Goal: Obtain resource: Obtain resource

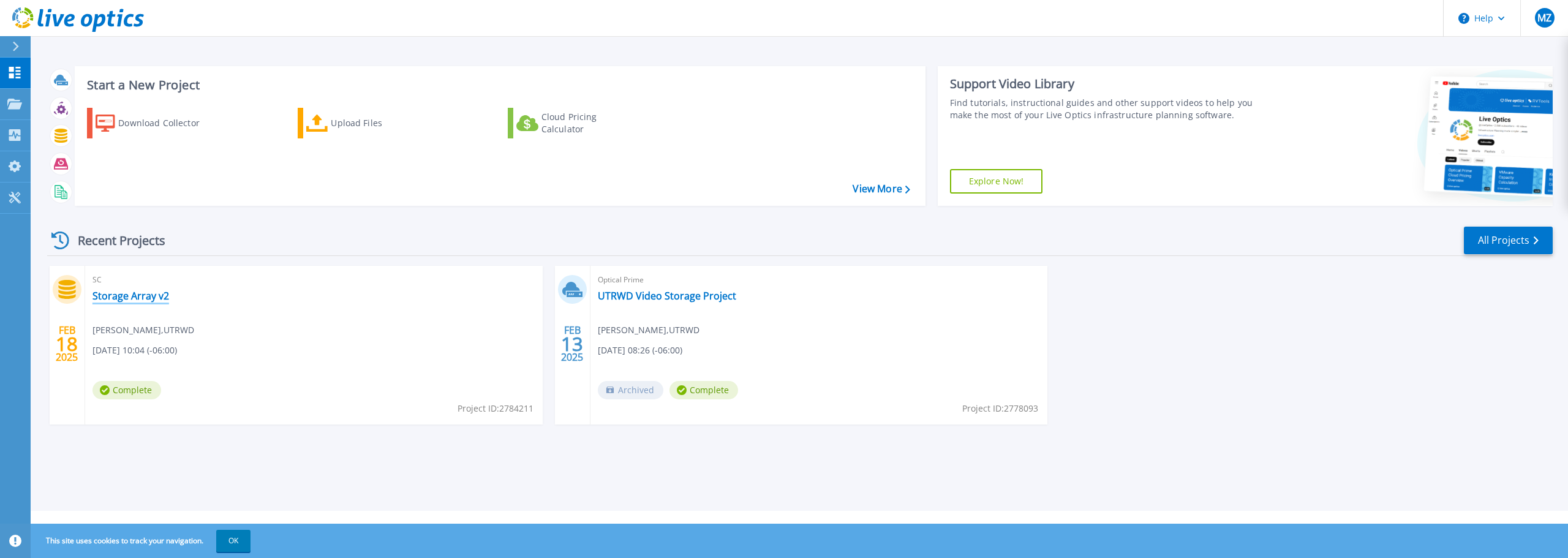
click at [136, 292] on link "Storage Array v2" at bounding box center [131, 296] width 77 height 13
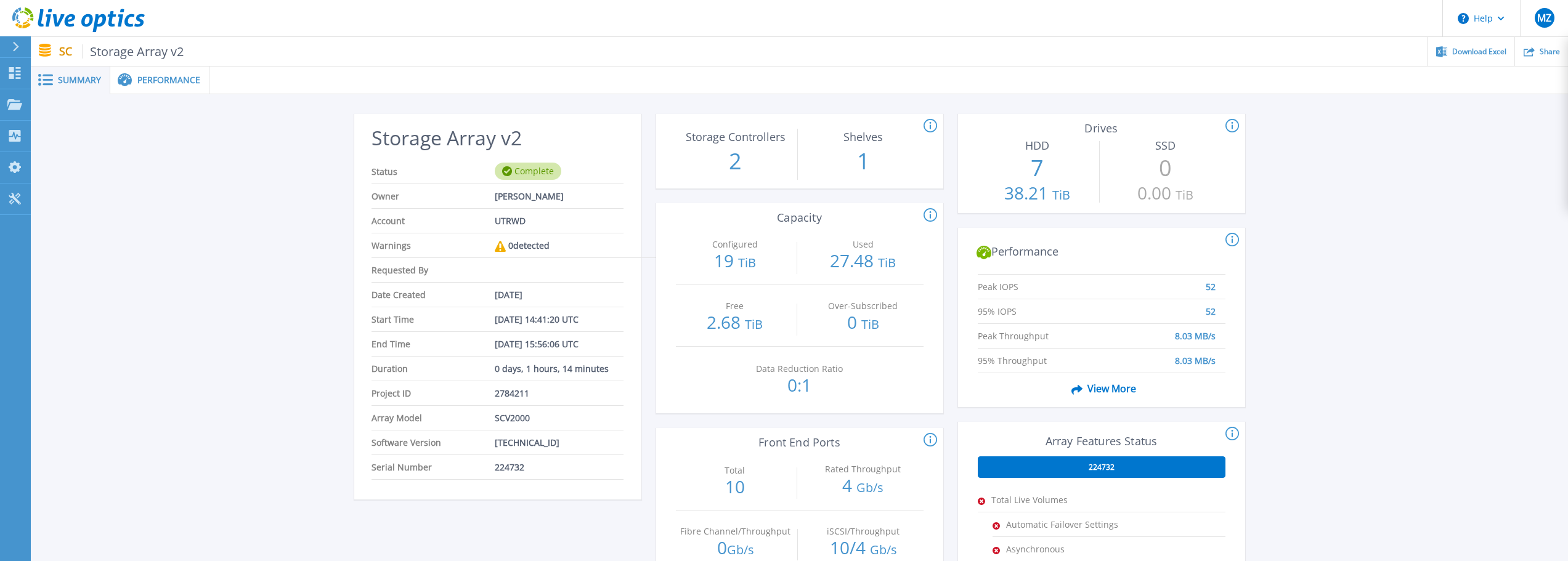
click at [735, 165] on p "2" at bounding box center [735, 161] width 119 height 32
click at [175, 85] on span "Performance" at bounding box center [169, 80] width 63 height 9
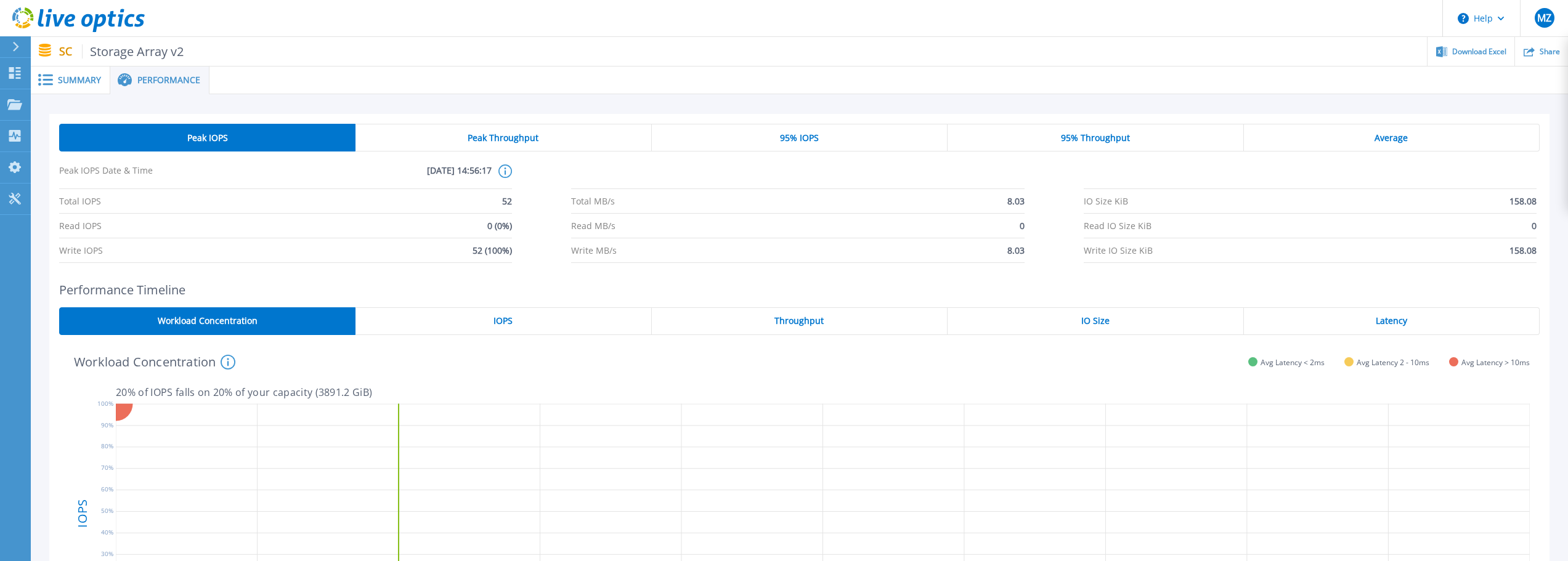
click at [93, 82] on span "Summary" at bounding box center [80, 80] width 43 height 9
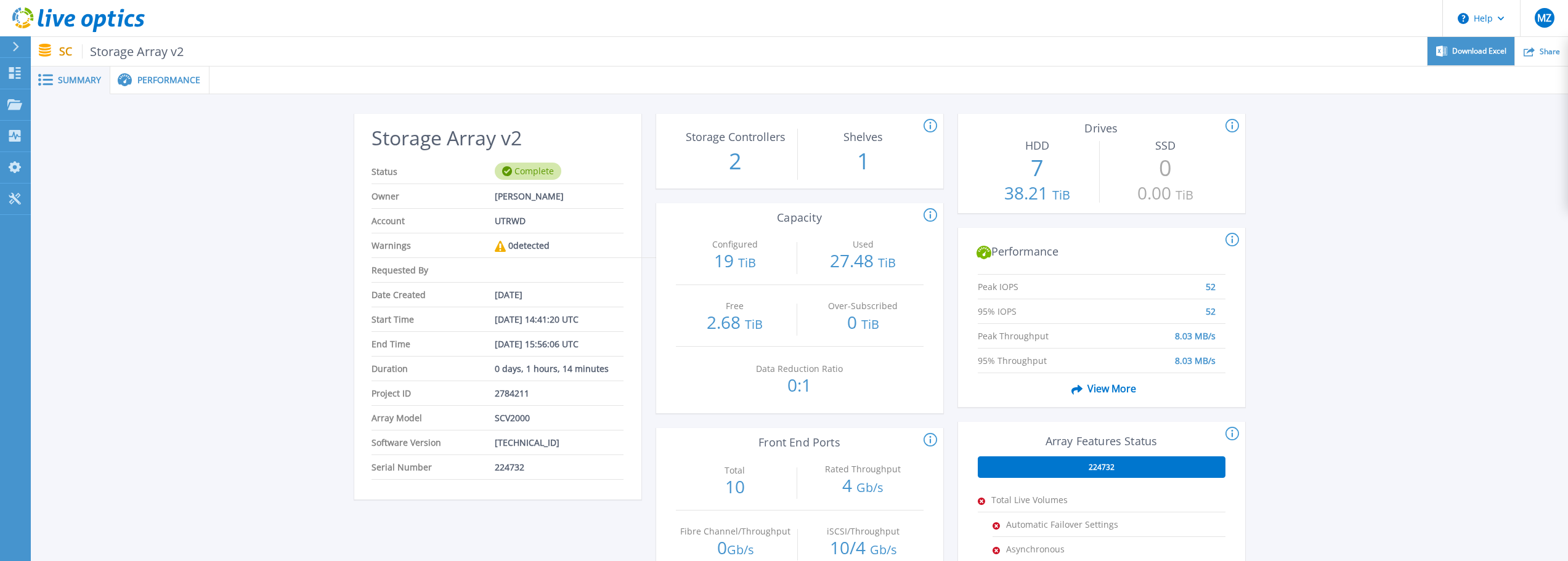
click at [1451, 50] on div "Download Excel" at bounding box center [1471, 52] width 87 height 29
drag, startPoint x: 711, startPoint y: 262, endPoint x: 886, endPoint y: 263, distance: 175.0
click at [886, 263] on div "Configured 19 TiB Used 27.48 TiB" at bounding box center [800, 254] width 247 height 62
click at [934, 124] on icon at bounding box center [930, 126] width 13 height 15
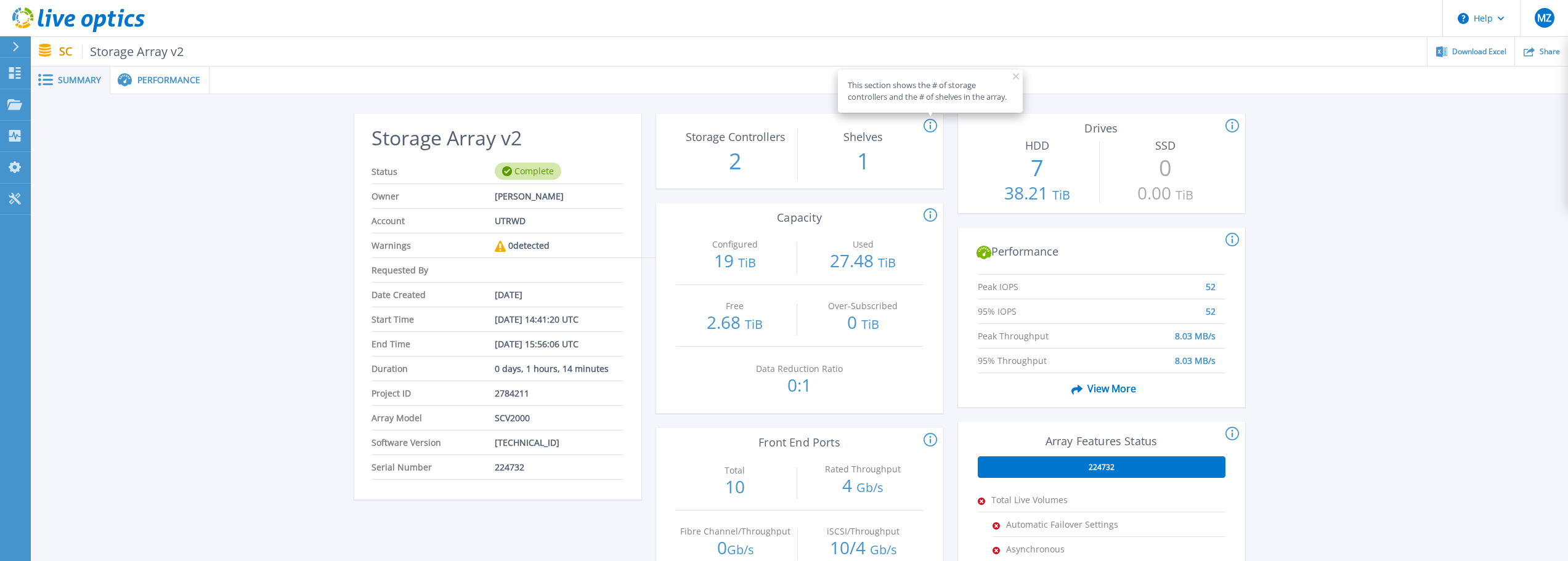
click at [96, 162] on div "Storage Array v2 Status Complete Owner Marcos Zepeda Account UTRWD Warnings 0 d…" at bounding box center [799, 461] width 1537 height 733
click at [23, 136] on link "Collectors Collectors" at bounding box center [15, 136] width 31 height 32
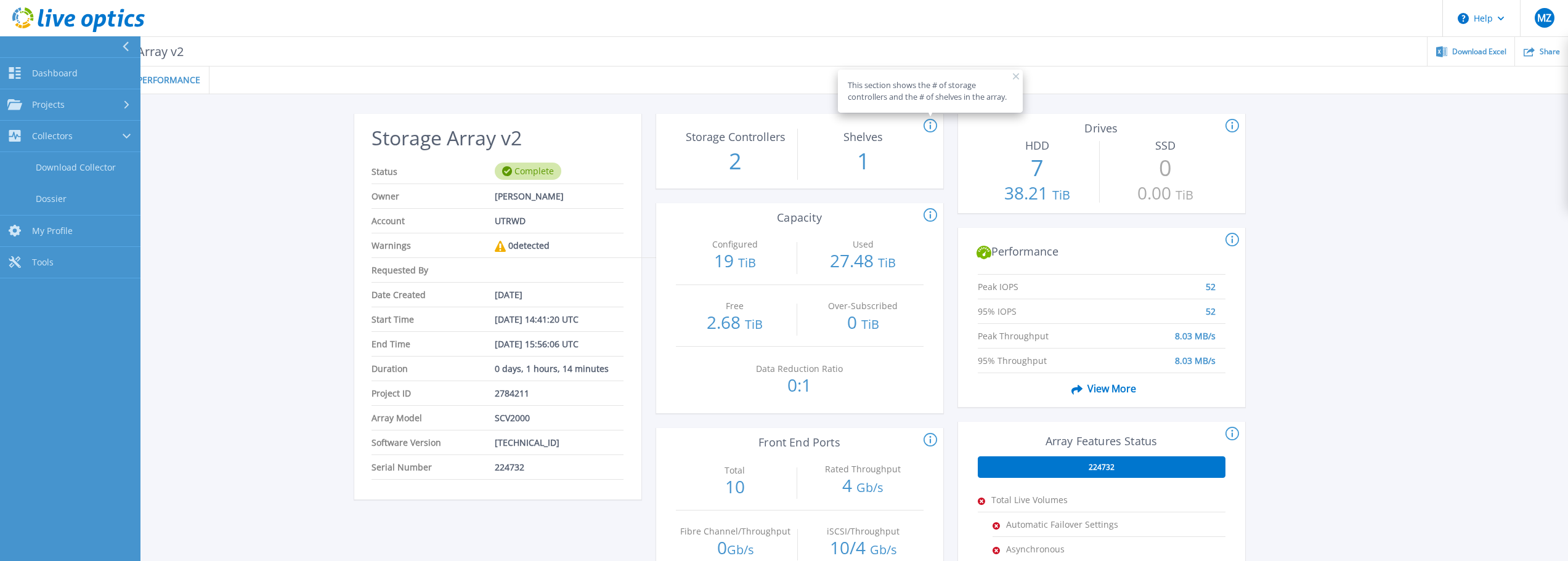
click at [199, 258] on div "Storage Array v2 Status Complete Owner Marcos Zepeda Account UTRWD Warnings 0 d…" at bounding box center [799, 461] width 1537 height 733
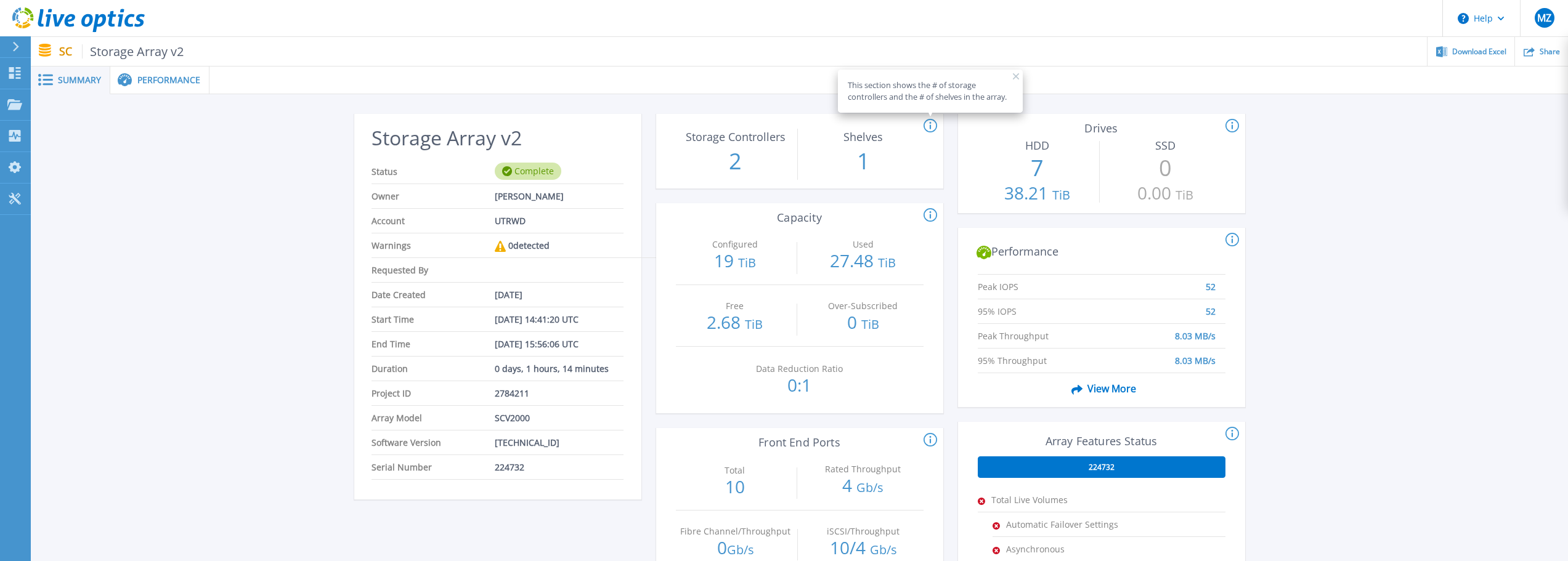
click at [926, 131] on circle at bounding box center [930, 126] width 13 height 13
drag, startPoint x: 857, startPoint y: 153, endPoint x: 863, endPoint y: 159, distance: 8.5
click at [857, 154] on p "1" at bounding box center [864, 161] width 119 height 32
click at [866, 162] on p "1" at bounding box center [864, 161] width 119 height 32
click at [759, 163] on p "2" at bounding box center [735, 161] width 119 height 32
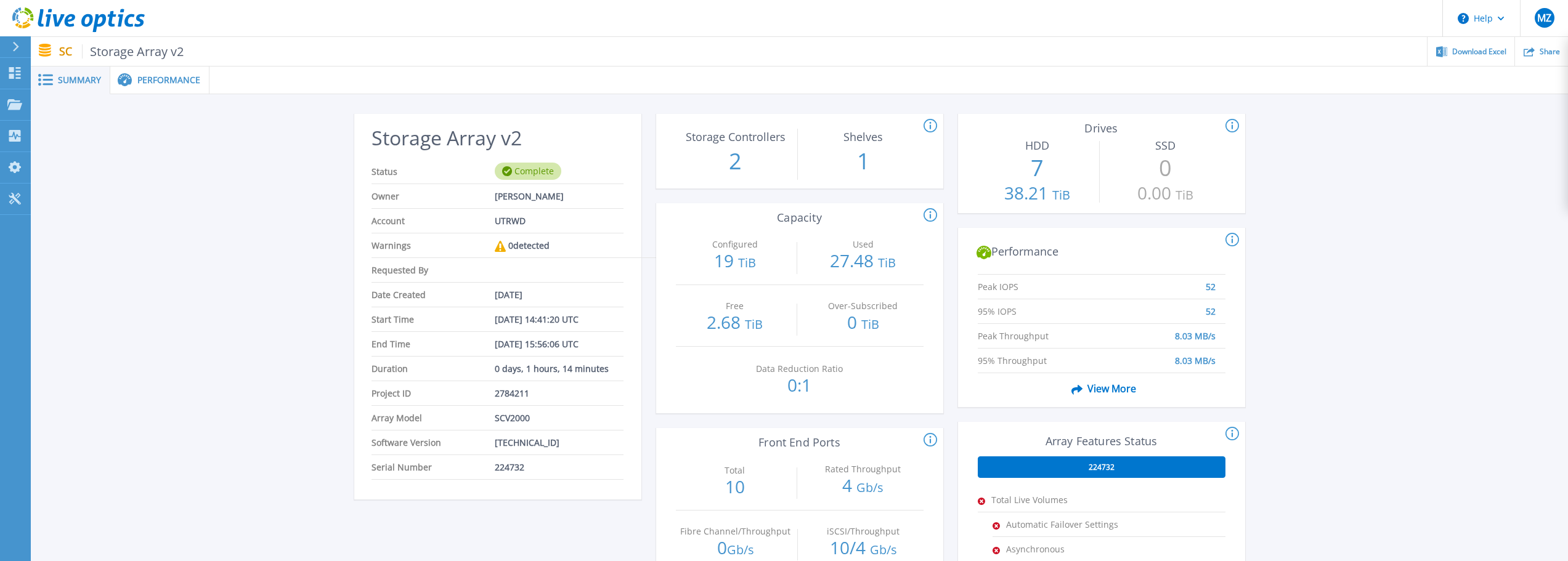
click at [741, 162] on p "2" at bounding box center [735, 161] width 119 height 32
click at [1111, 387] on span "View More" at bounding box center [1101, 388] width 69 height 23
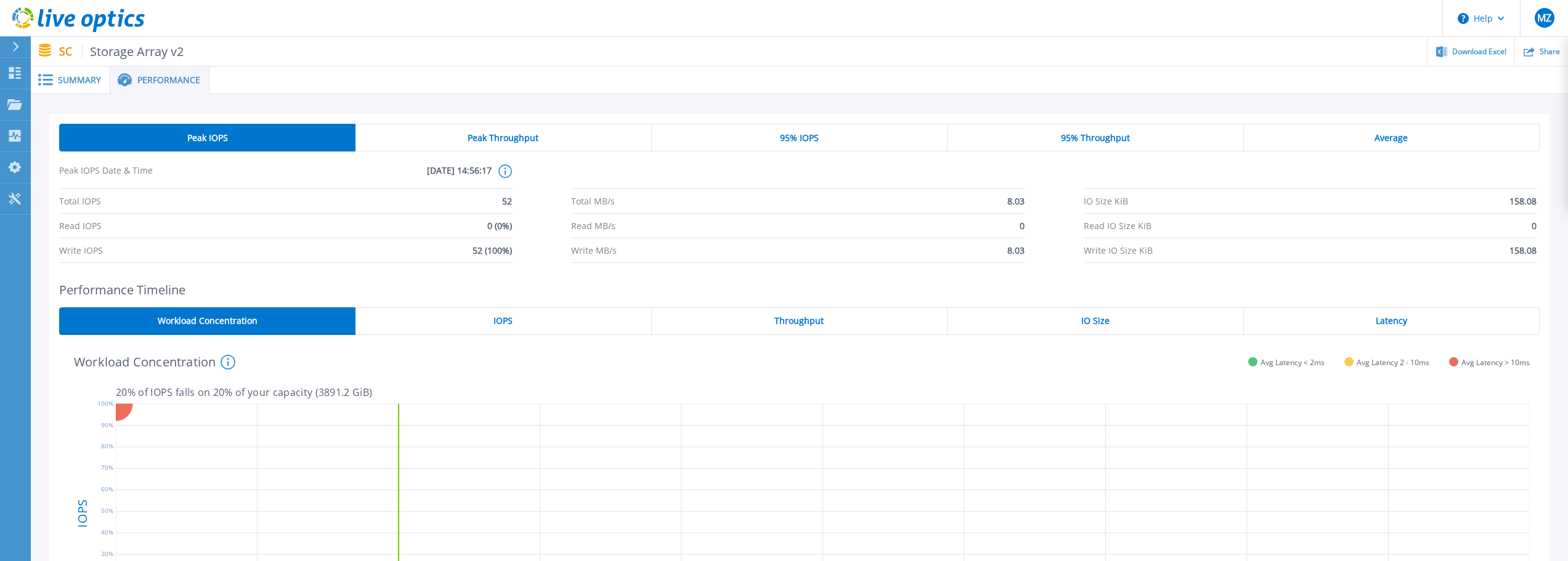
click at [76, 76] on span "Summary" at bounding box center [80, 80] width 43 height 9
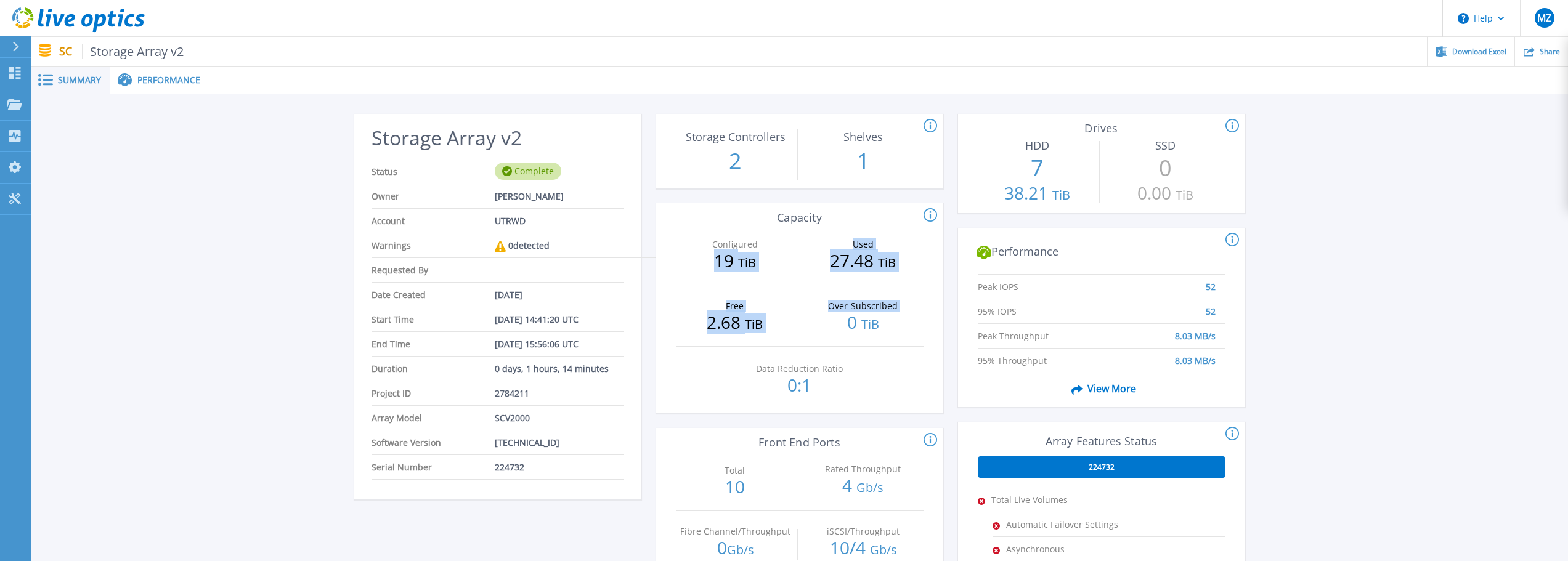
drag, startPoint x: 716, startPoint y: 257, endPoint x: 852, endPoint y: 339, distance: 158.8
click at [852, 337] on div "Configured 19 TiB Used 27.48 TiB Free 2.68 TiB Over-Subscribed 0 TiB Data Reduc…" at bounding box center [799, 318] width 287 height 190
click at [23, 73] on link "Dashboard Dashboard" at bounding box center [15, 74] width 31 height 32
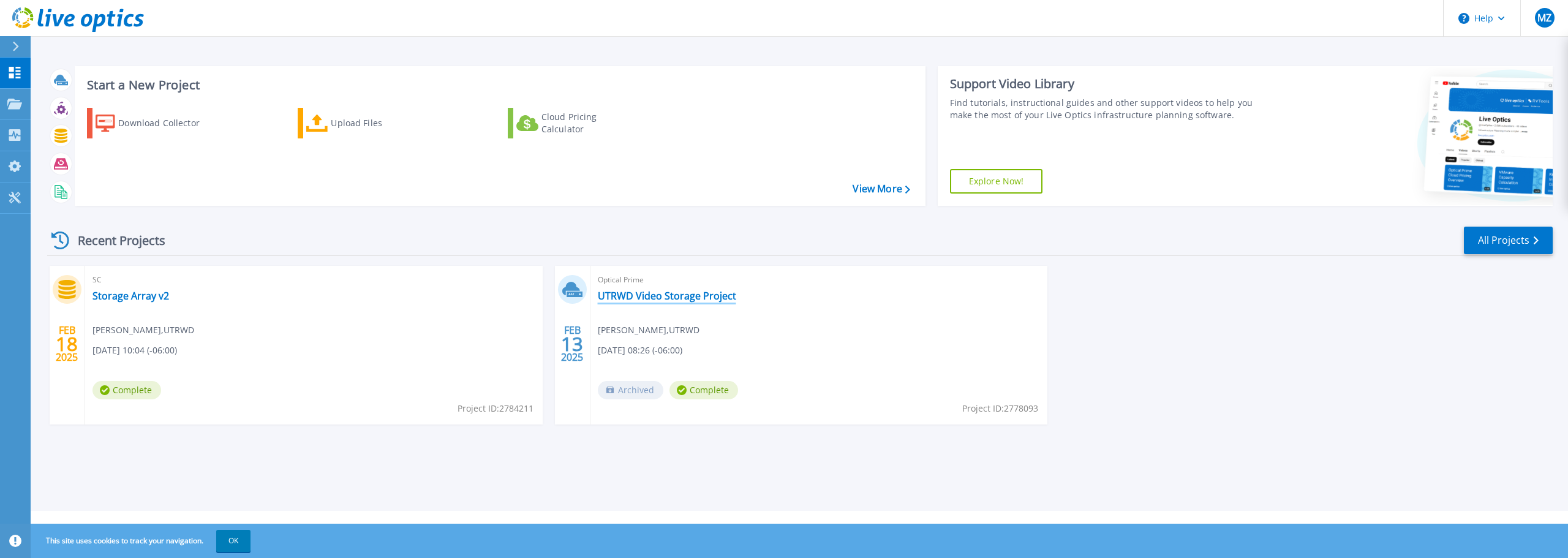
click at [643, 292] on link "UTRWD Video Storage Project" at bounding box center [667, 296] width 139 height 13
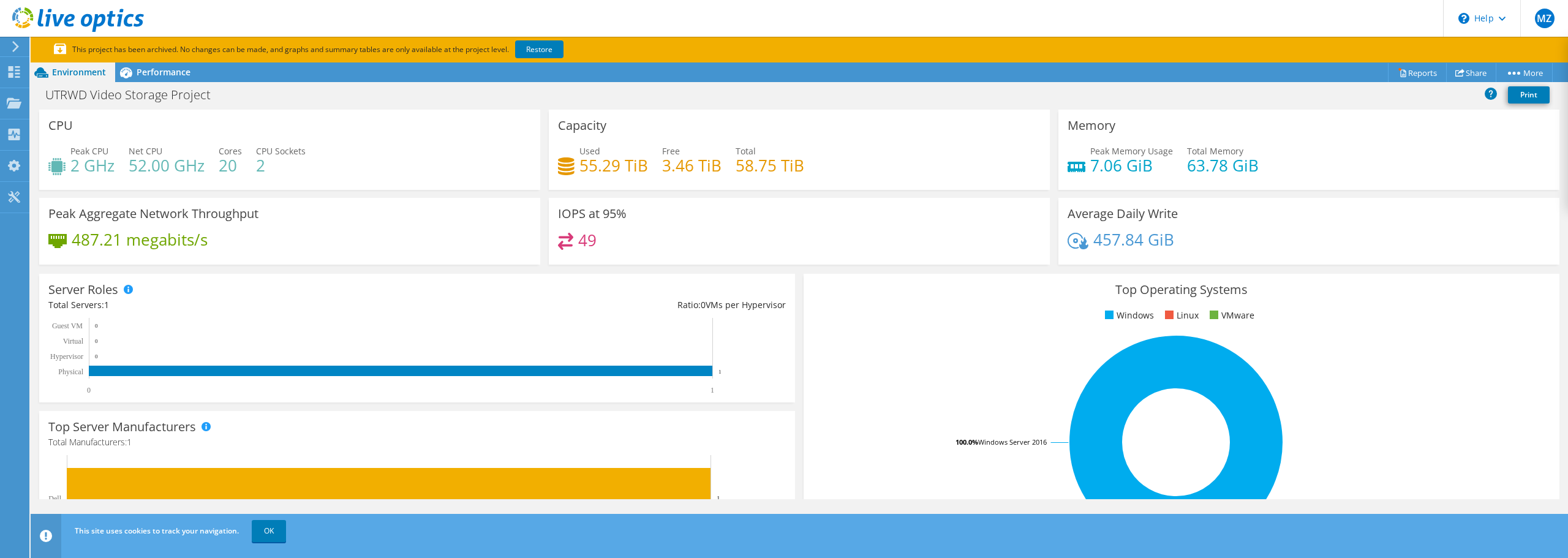
drag, startPoint x: 225, startPoint y: 172, endPoint x: 217, endPoint y: 171, distance: 8.1
click at [225, 172] on h4 "20" at bounding box center [230, 165] width 23 height 13
click at [140, 164] on h4 "52.00 GHz" at bounding box center [166, 165] width 76 height 13
click at [159, 73] on span "Performance" at bounding box center [164, 72] width 54 height 12
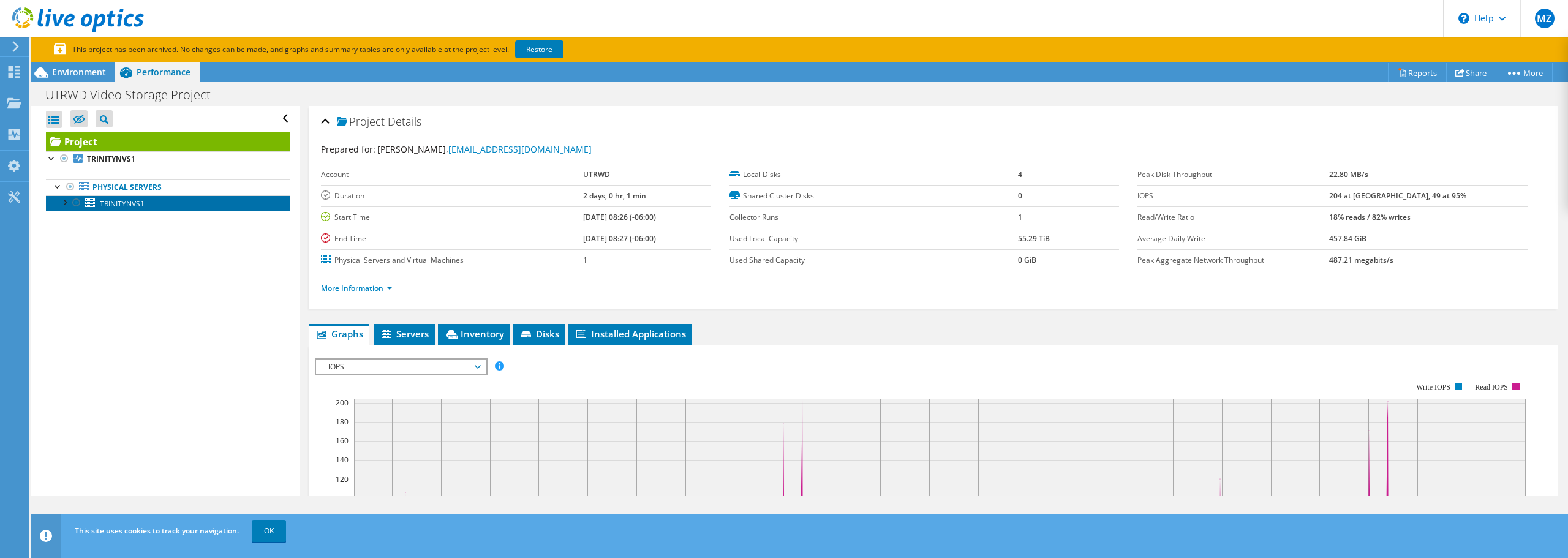
click at [127, 199] on span "TRINITYNVS1" at bounding box center [122, 203] width 45 height 11
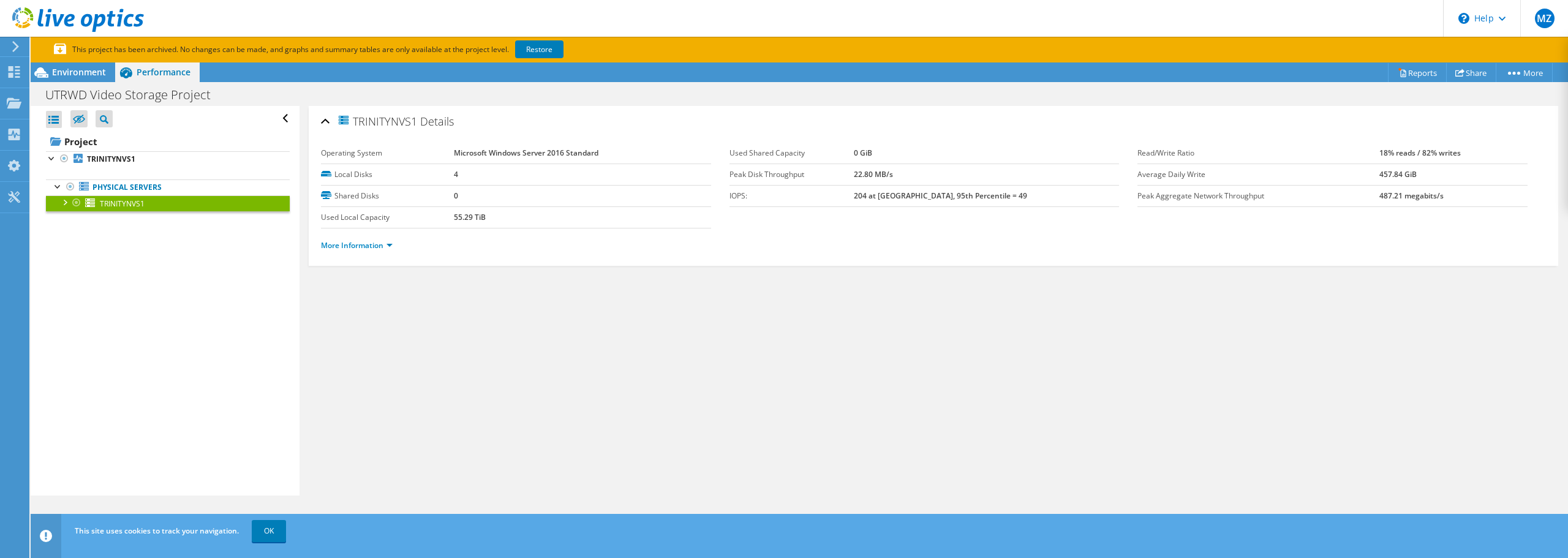
click at [65, 200] on div at bounding box center [65, 201] width 13 height 13
click at [1414, 70] on link "Reports" at bounding box center [1417, 73] width 59 height 19
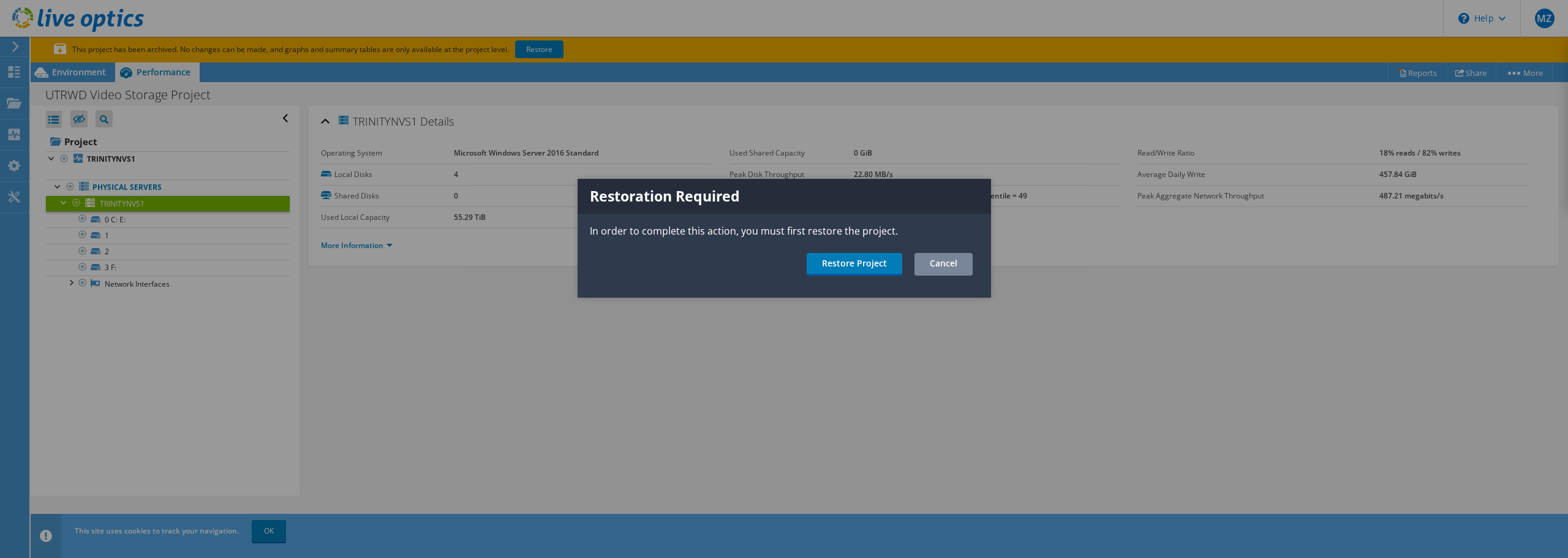
click at [947, 259] on link "Cancel" at bounding box center [943, 264] width 58 height 23
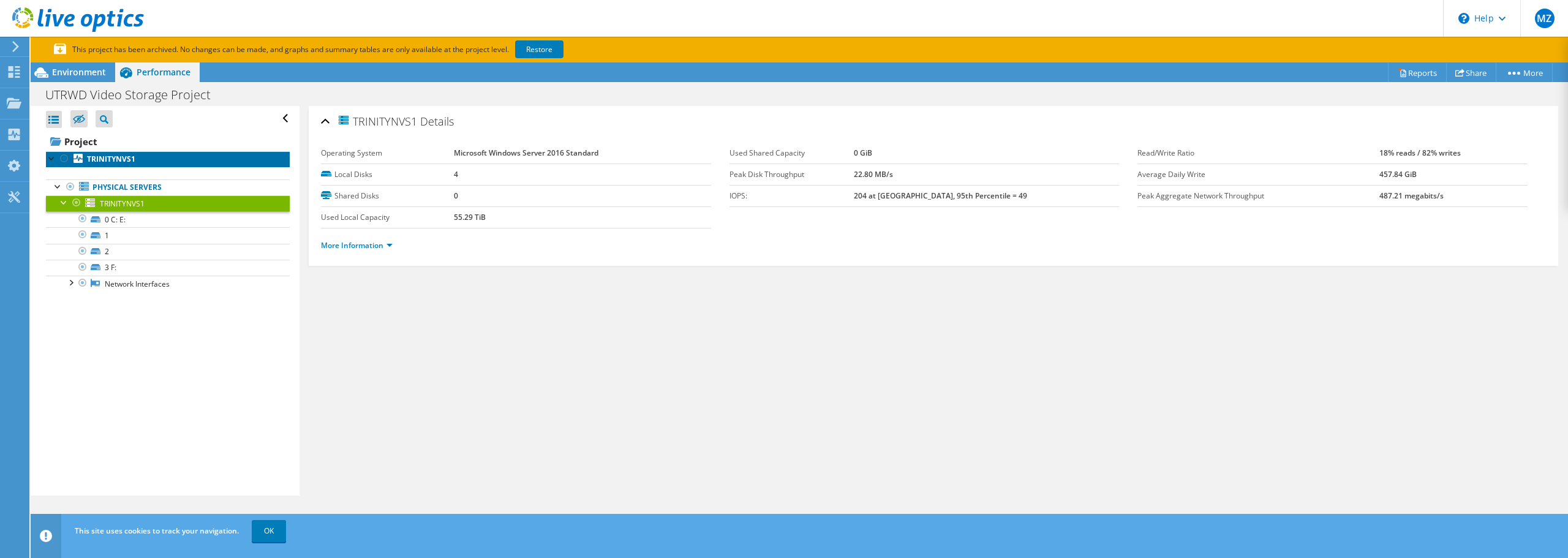
click at [105, 156] on b "TRINITYNVS1" at bounding box center [111, 159] width 48 height 11
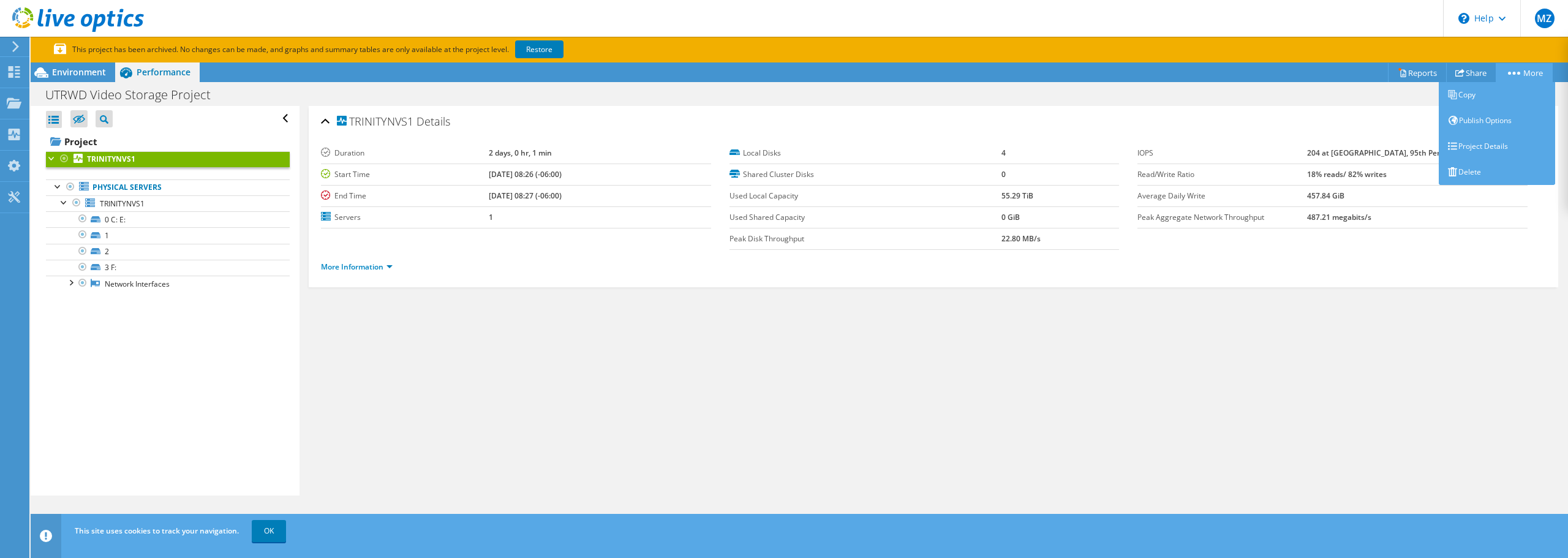
click at [1533, 74] on link "More" at bounding box center [1524, 73] width 57 height 19
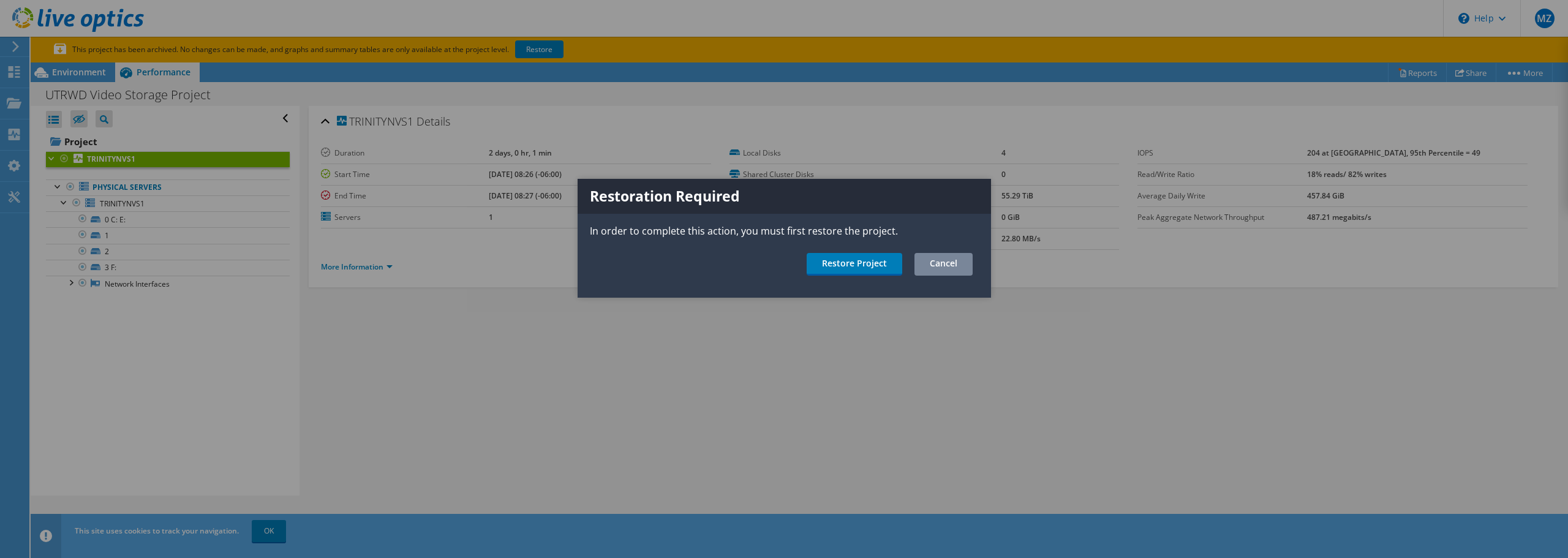
drag, startPoint x: 941, startPoint y: 259, endPoint x: 1327, endPoint y: 146, distance: 402.2
click at [942, 259] on link "Cancel" at bounding box center [943, 264] width 58 height 23
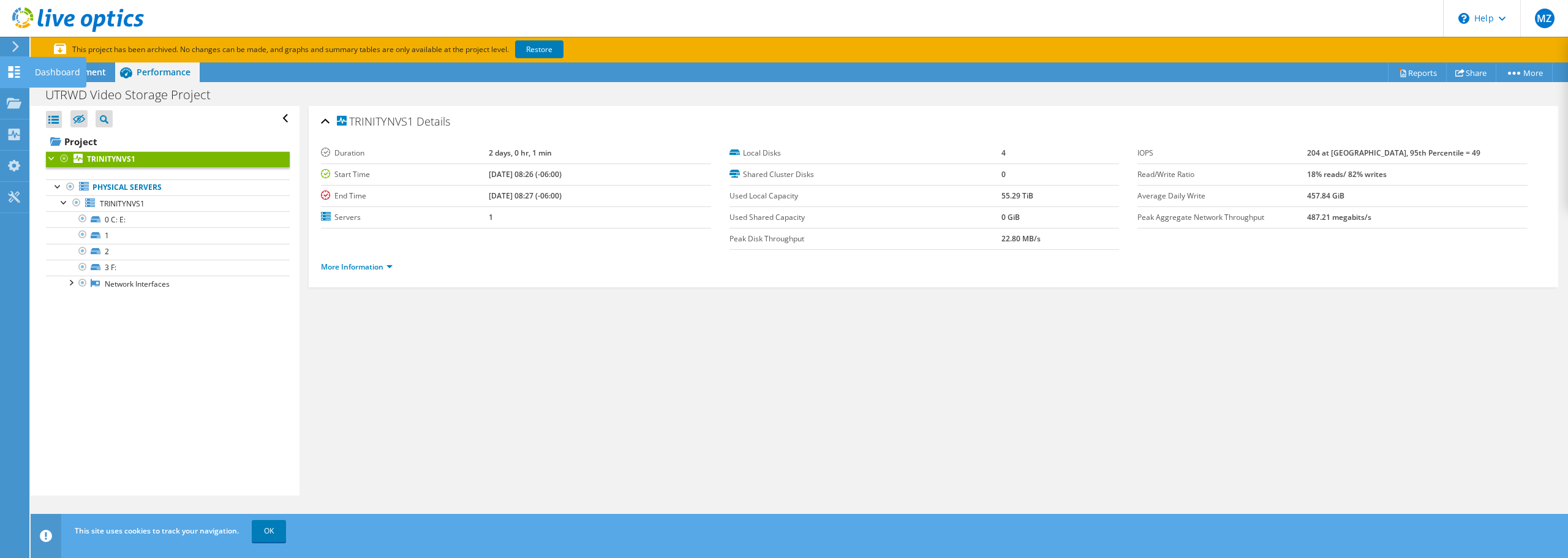
click at [62, 70] on div "Dashboard" at bounding box center [58, 72] width 58 height 31
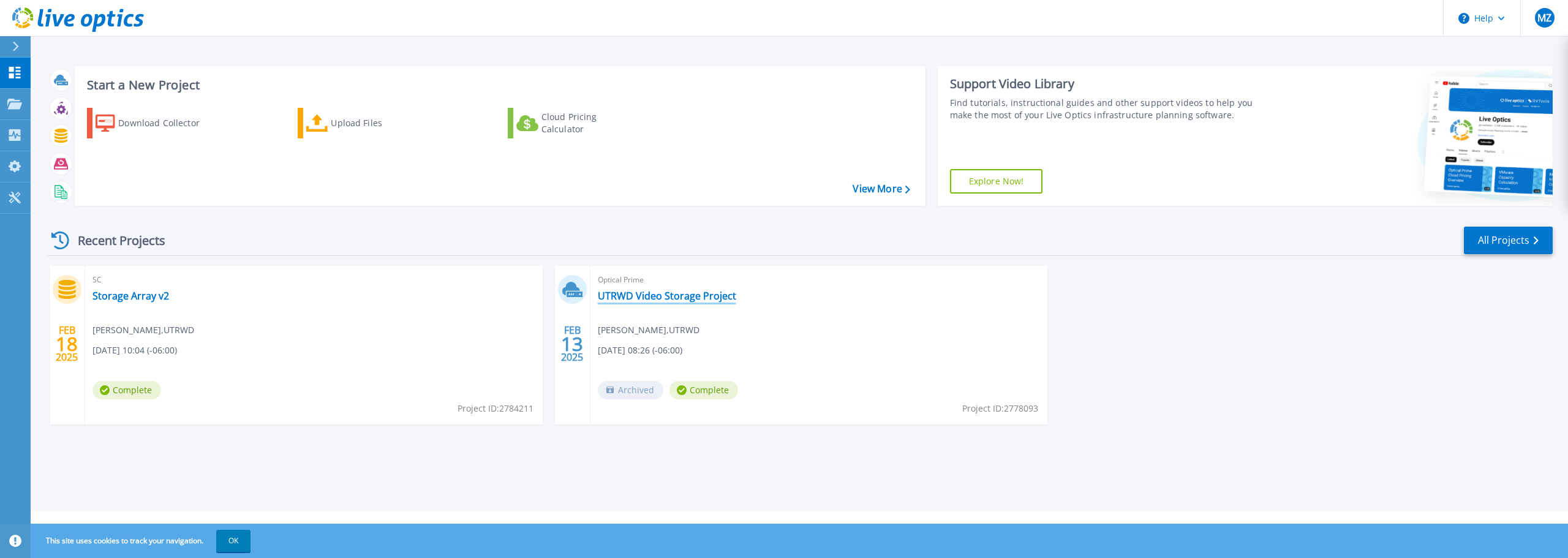
click at [681, 299] on link "UTRWD Video Storage Project" at bounding box center [667, 296] width 139 height 13
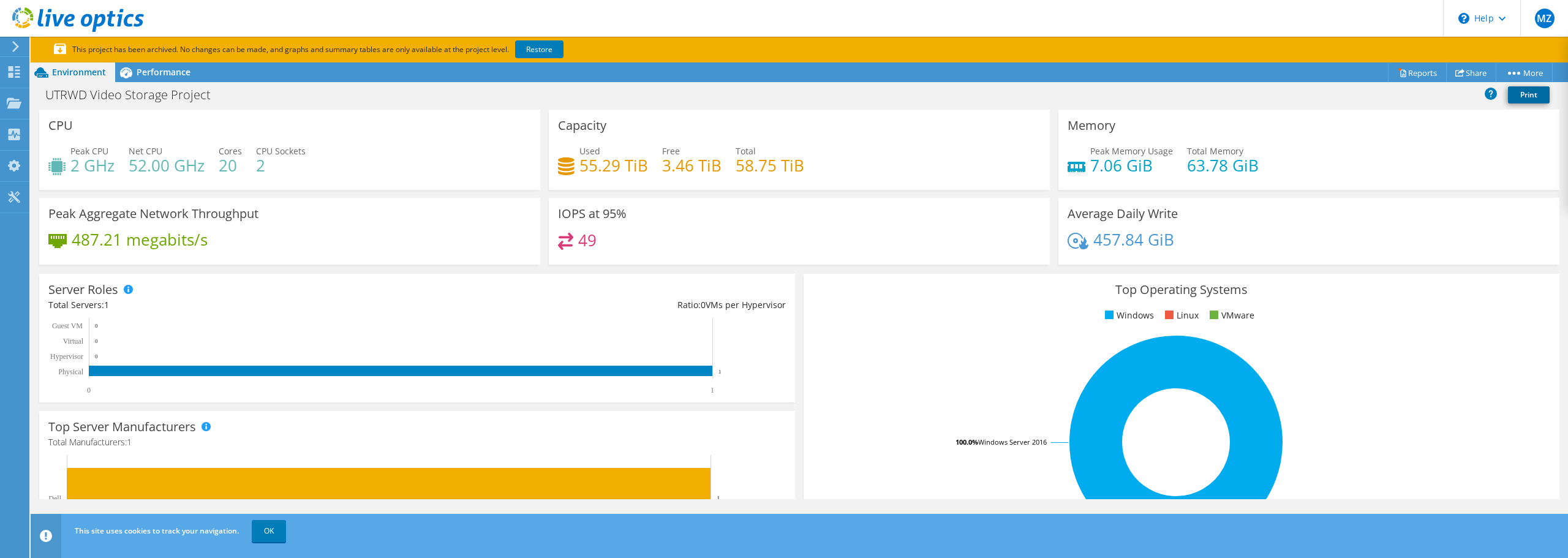
click at [1532, 94] on link "Print" at bounding box center [1529, 95] width 41 height 17
click at [1412, 77] on link "Reports" at bounding box center [1417, 73] width 59 height 19
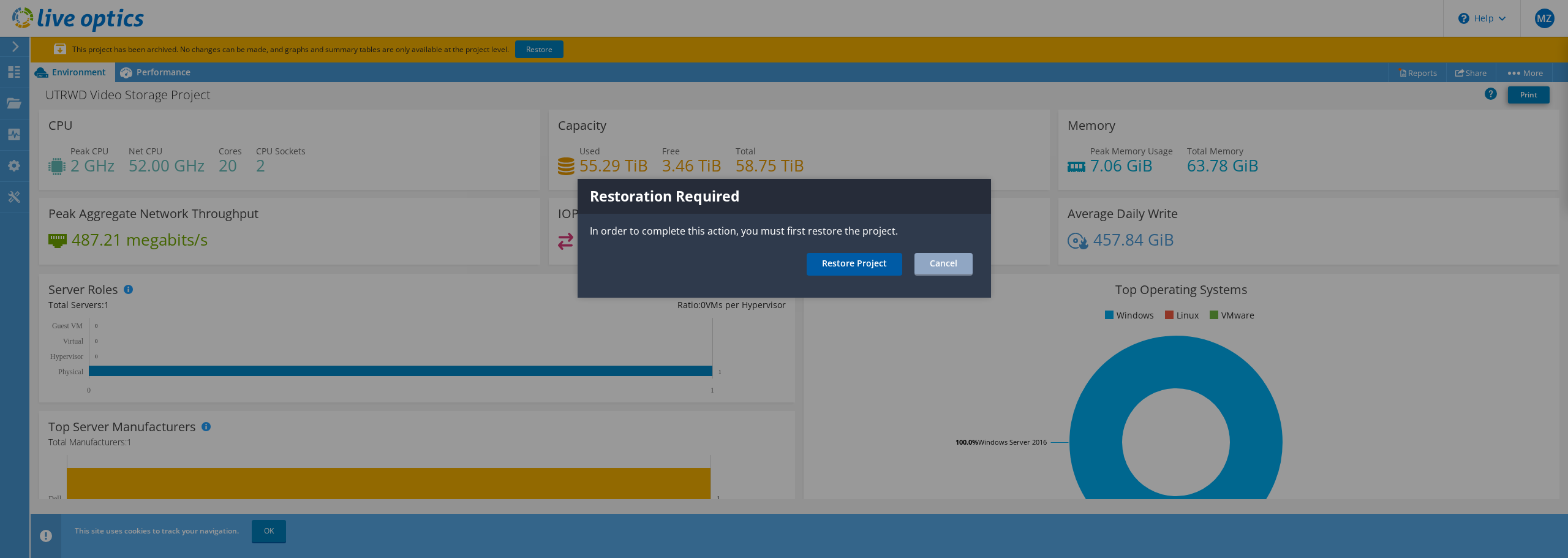
click at [856, 265] on link "Restore Project" at bounding box center [854, 264] width 95 height 23
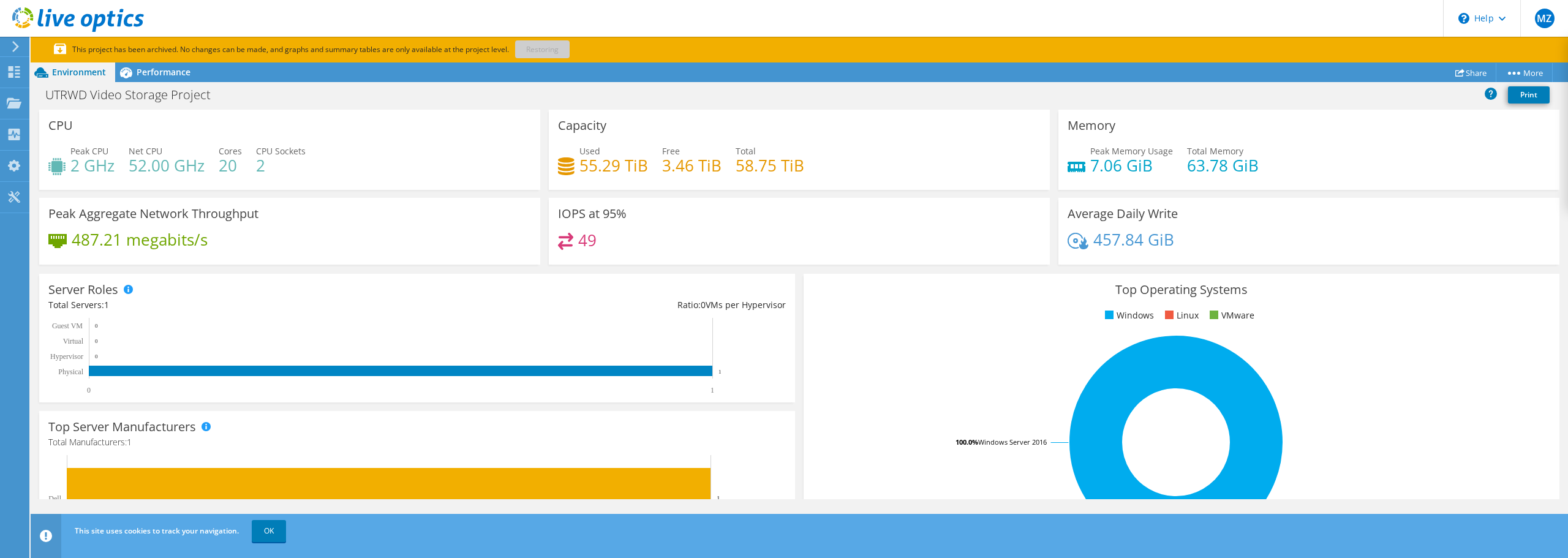
scroll to position [344, 0]
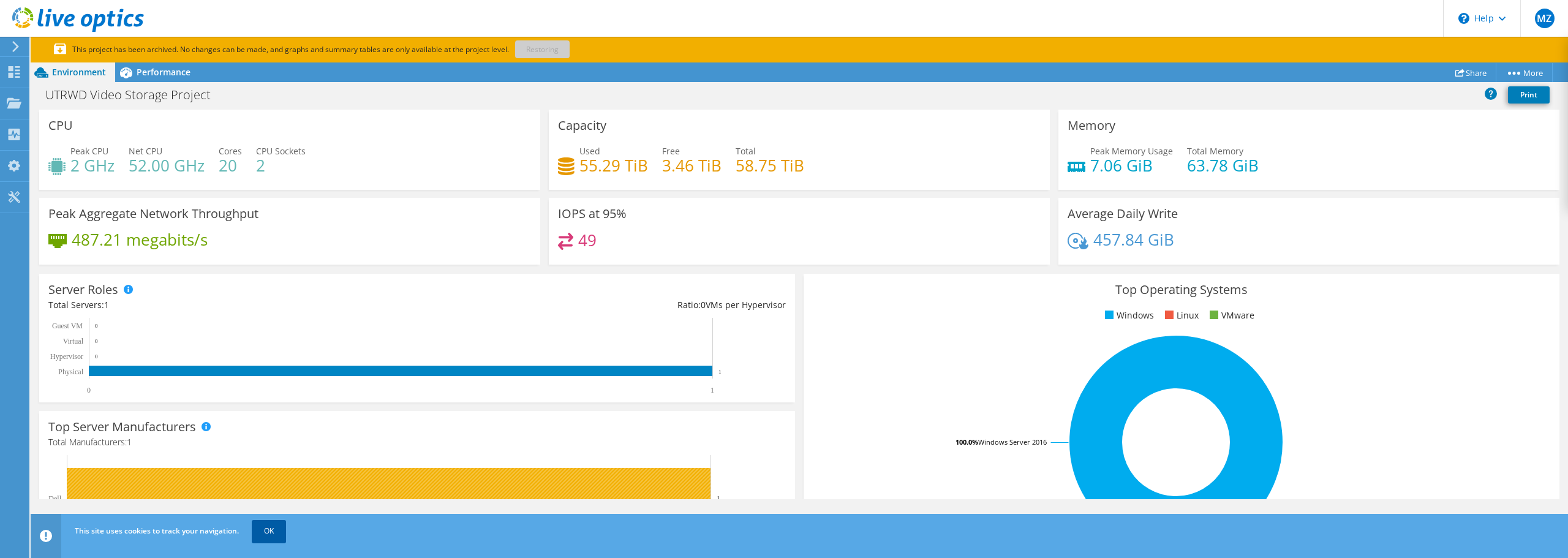
click at [263, 534] on link "OK" at bounding box center [269, 531] width 35 height 22
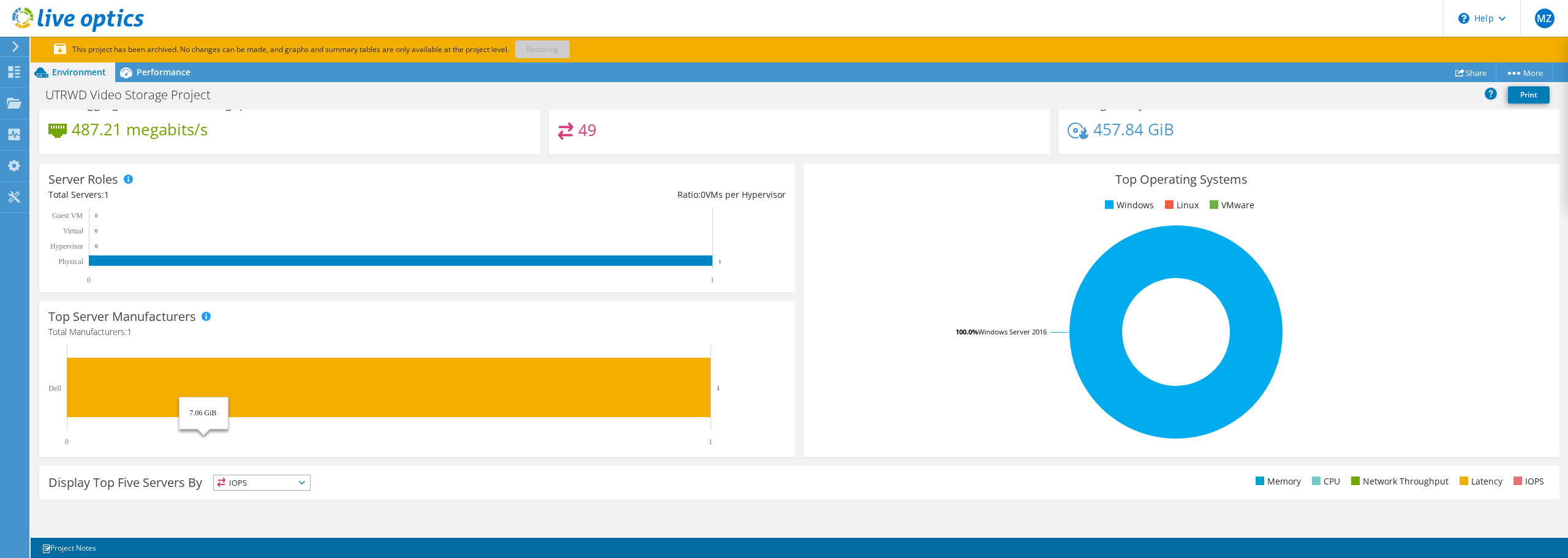
scroll to position [0, 0]
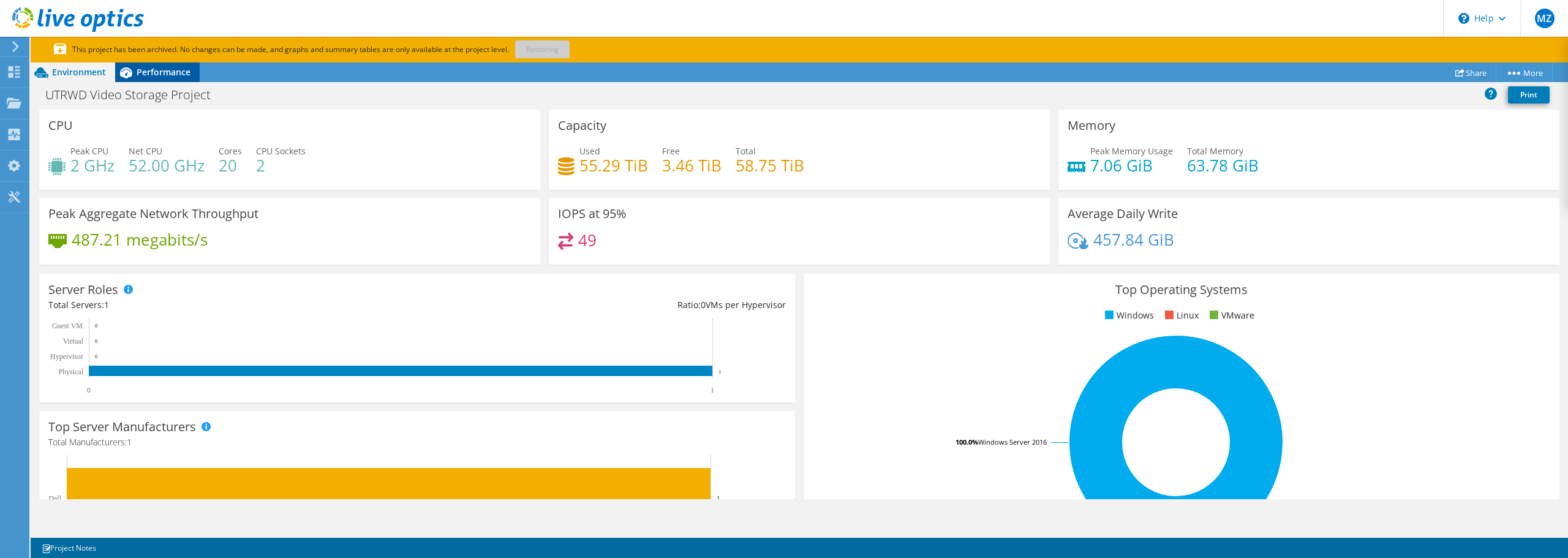
click at [171, 72] on span "Performance" at bounding box center [164, 72] width 54 height 12
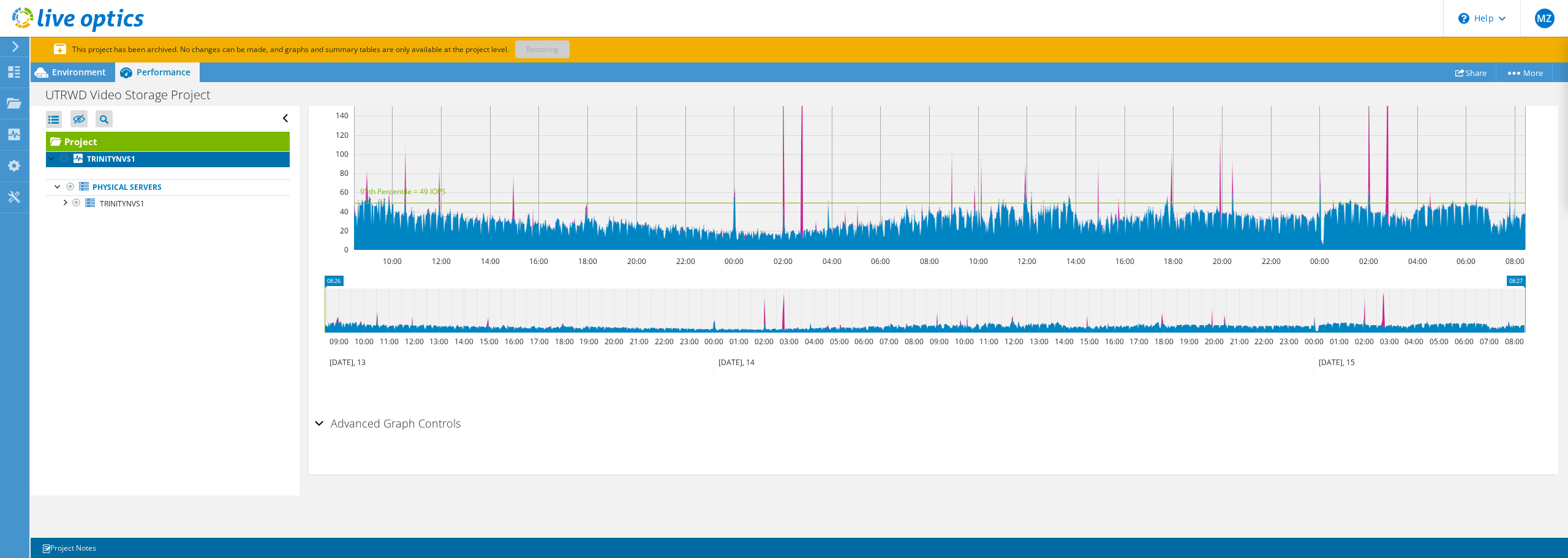
click at [101, 157] on b "TRINITYNVS1" at bounding box center [111, 159] width 48 height 11
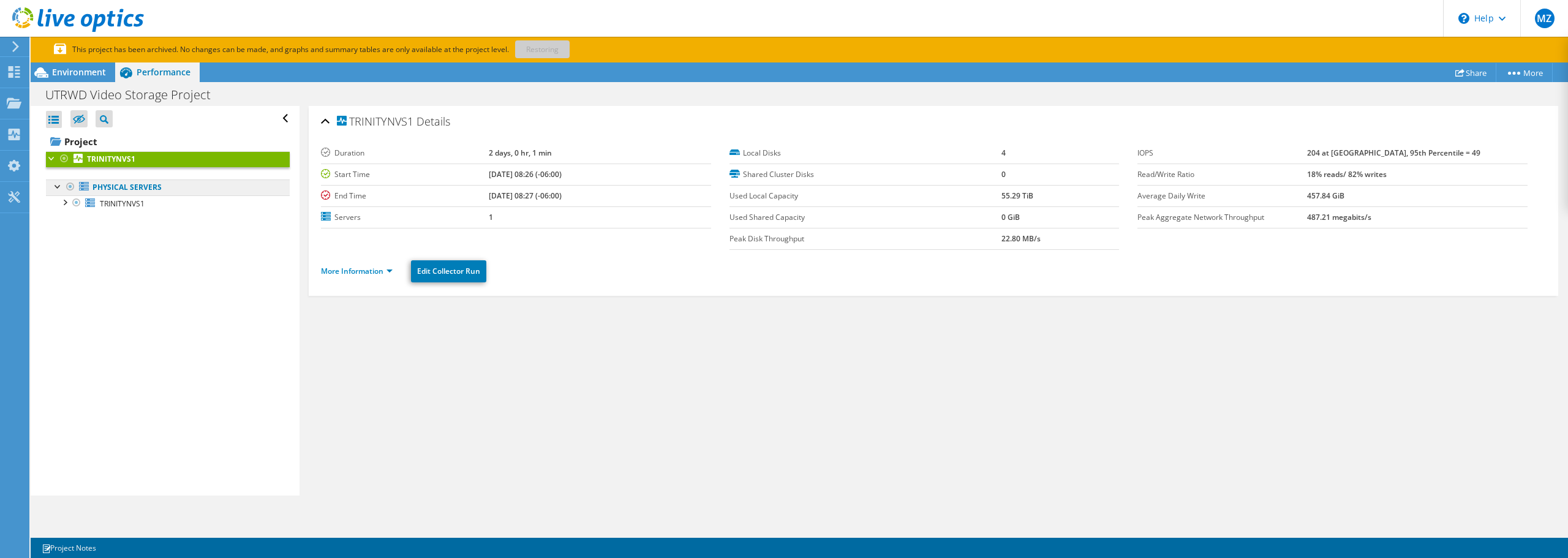
click at [128, 192] on link "Physical Servers" at bounding box center [168, 187] width 244 height 16
click at [134, 188] on link "Physical Servers" at bounding box center [168, 187] width 244 height 16
click at [121, 200] on span "TRINITYNVS1" at bounding box center [122, 203] width 45 height 11
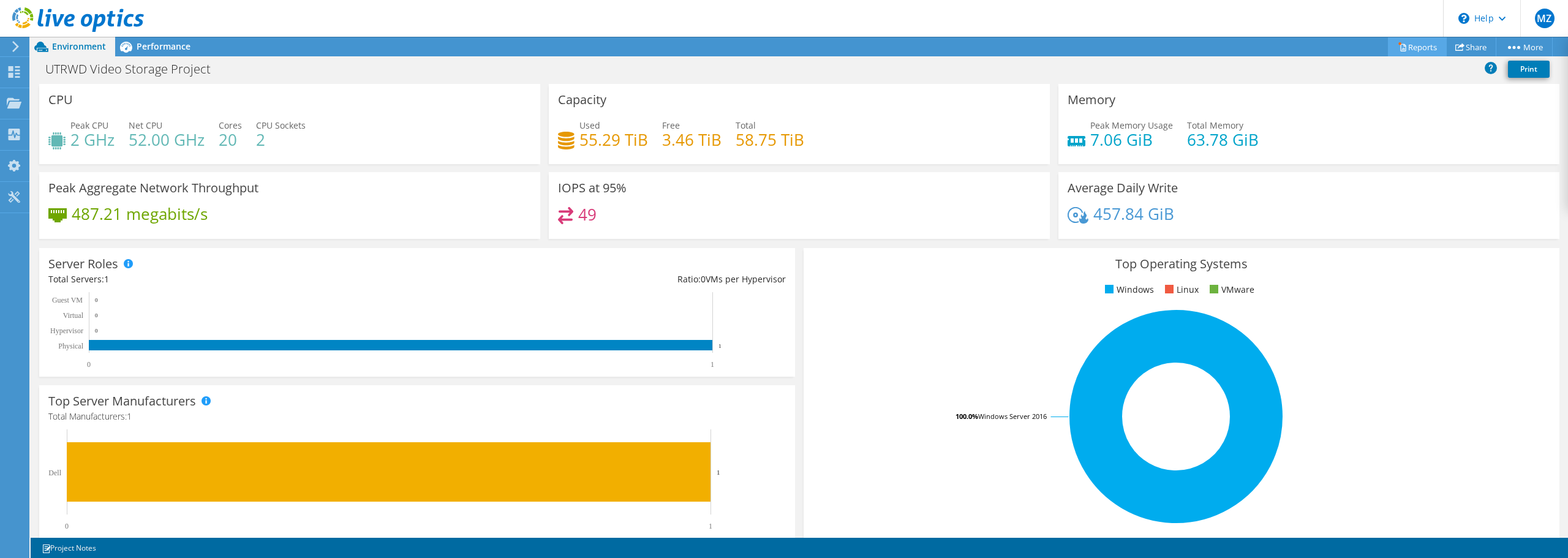
click at [1410, 49] on link "Reports" at bounding box center [1417, 47] width 59 height 19
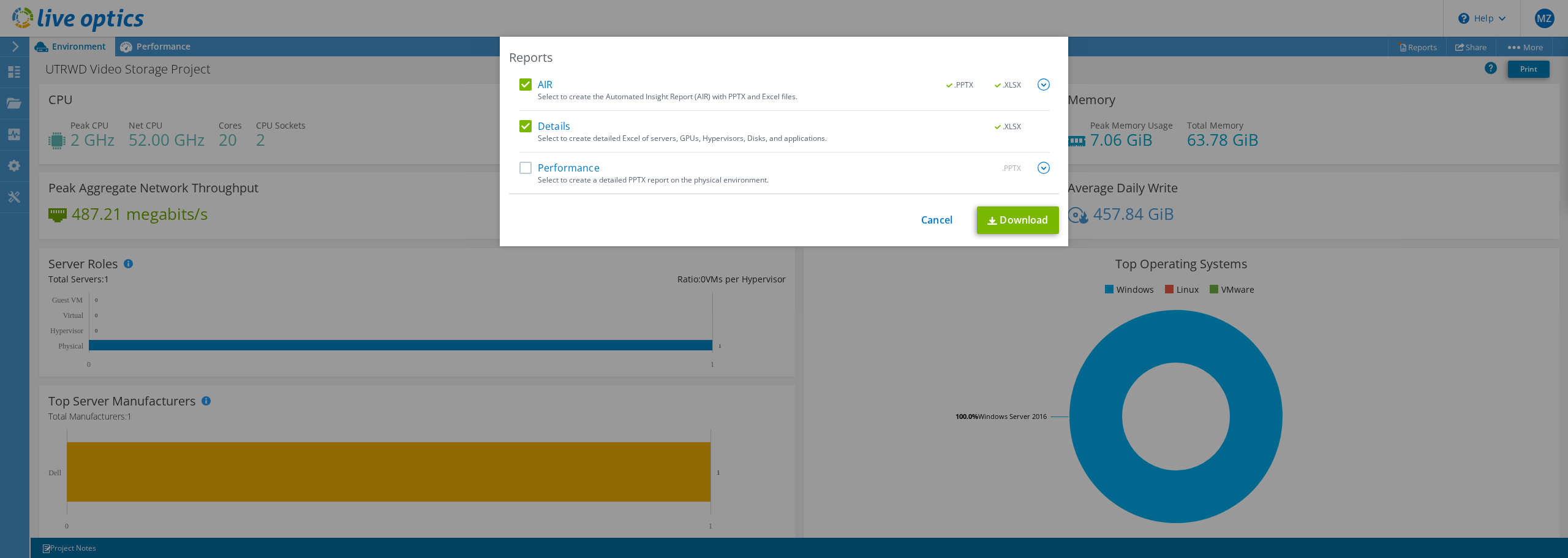
click at [527, 83] on label "AIR" at bounding box center [536, 85] width 33 height 13
click at [0, 0] on input "AIR" at bounding box center [0, 0] width 0 height 0
click at [1014, 217] on link "Download" at bounding box center [1018, 220] width 82 height 28
click at [929, 218] on link "Cancel" at bounding box center [937, 220] width 31 height 12
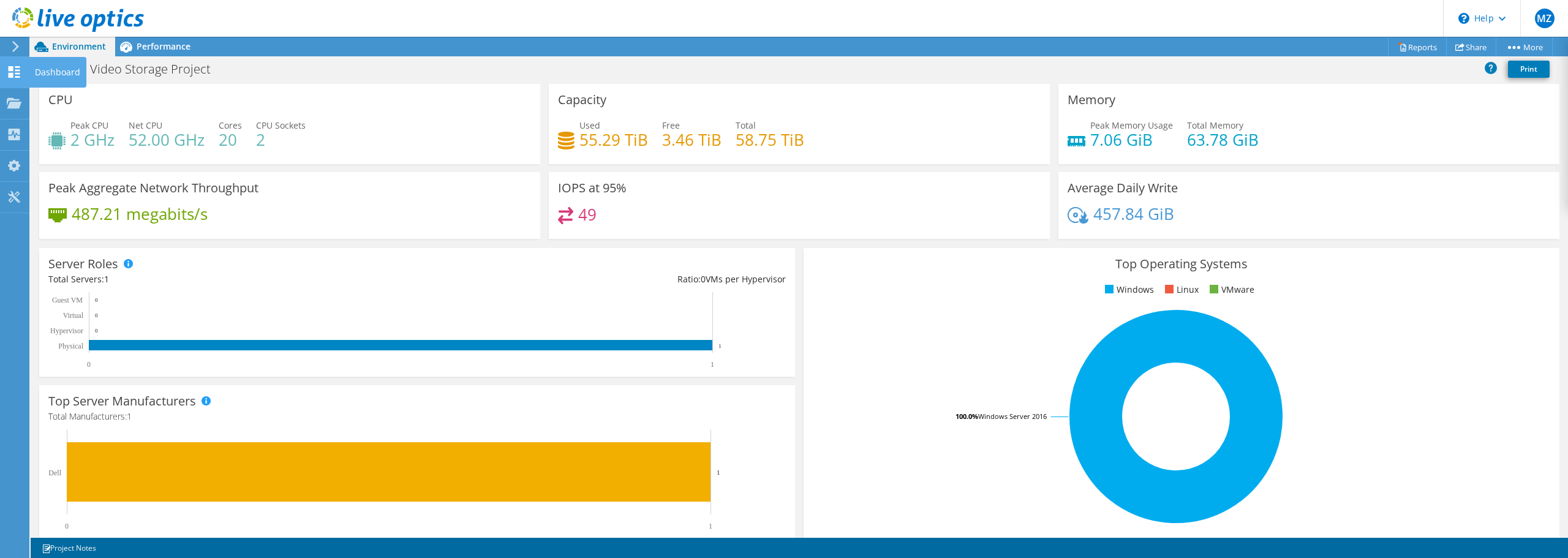
click at [70, 70] on div "Dashboard" at bounding box center [58, 72] width 58 height 31
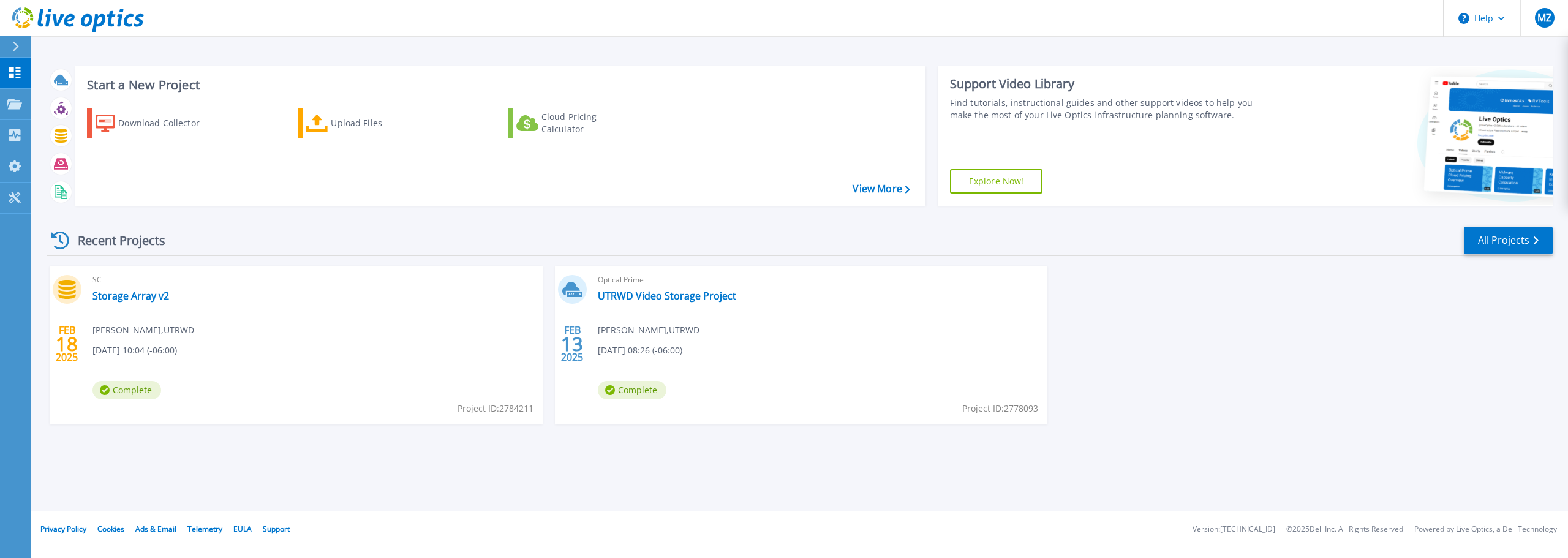
click at [131, 303] on div "SC Storage Array v2 [PERSON_NAME] , UTRWD [DATE] 10:04 (-06:00) Complete Projec…" at bounding box center [314, 345] width 458 height 159
click at [133, 297] on link "Storage Array v2" at bounding box center [131, 296] width 77 height 13
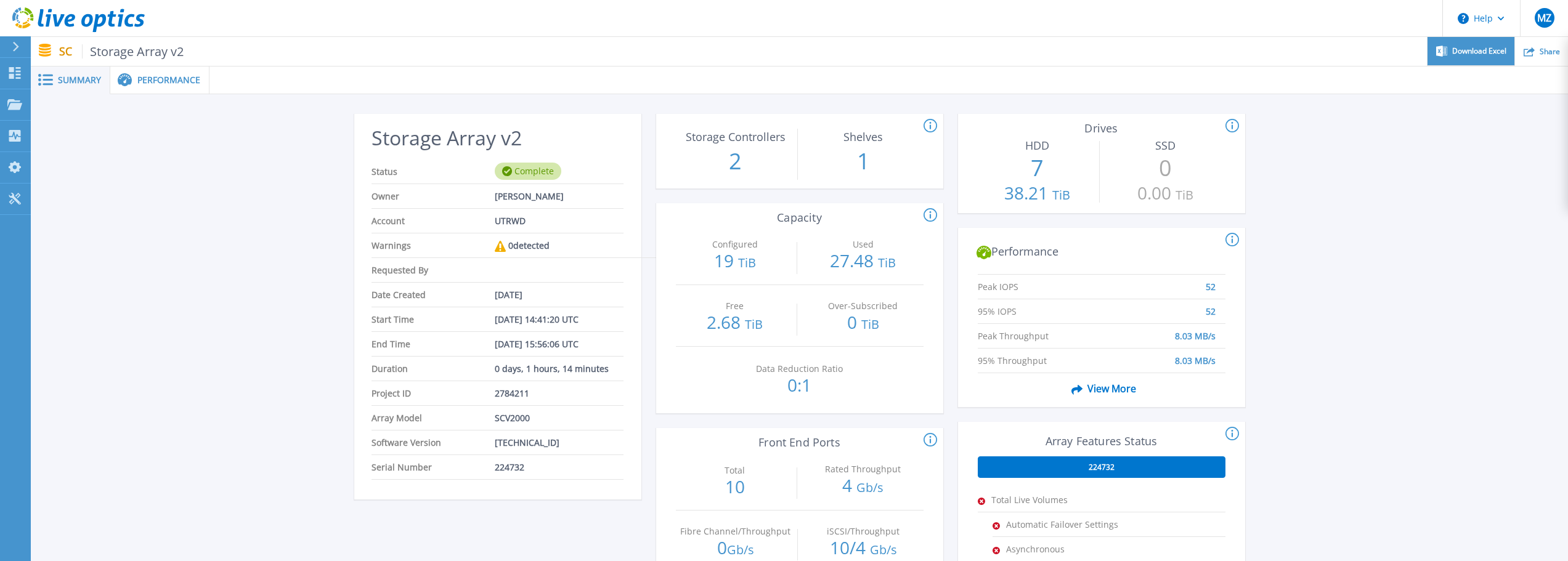
click at [1478, 51] on span "Download Excel" at bounding box center [1479, 51] width 54 height 8
click at [376, 274] on span "Requested By" at bounding box center [432, 270] width 123 height 24
click at [13, 45] on icon at bounding box center [16, 47] width 7 height 10
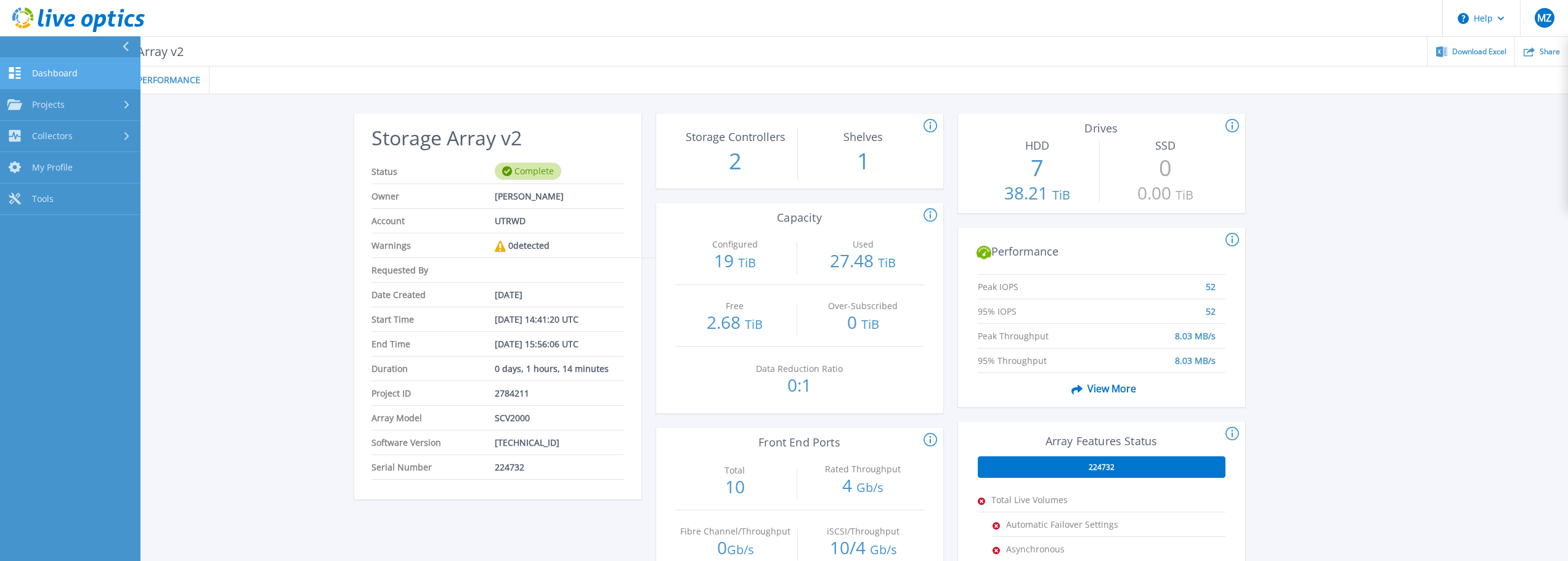
click at [52, 71] on span "Dashboard" at bounding box center [55, 73] width 45 height 11
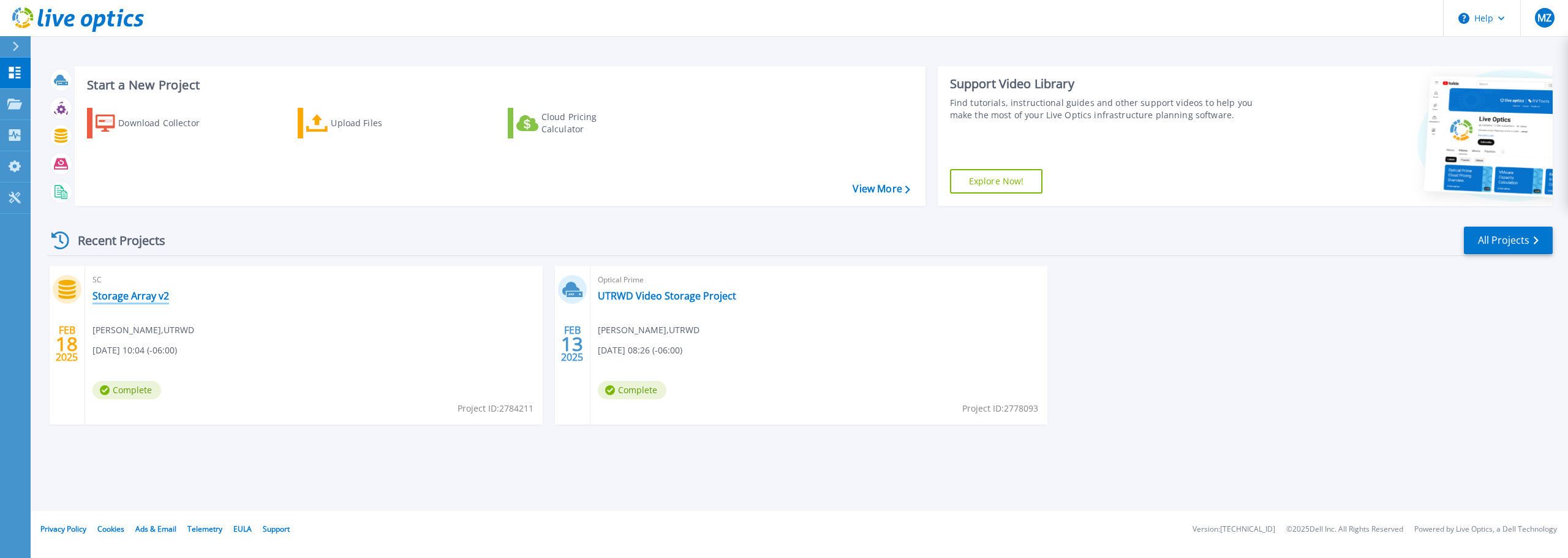
click at [140, 294] on link "Storage Array v2" at bounding box center [131, 296] width 77 height 13
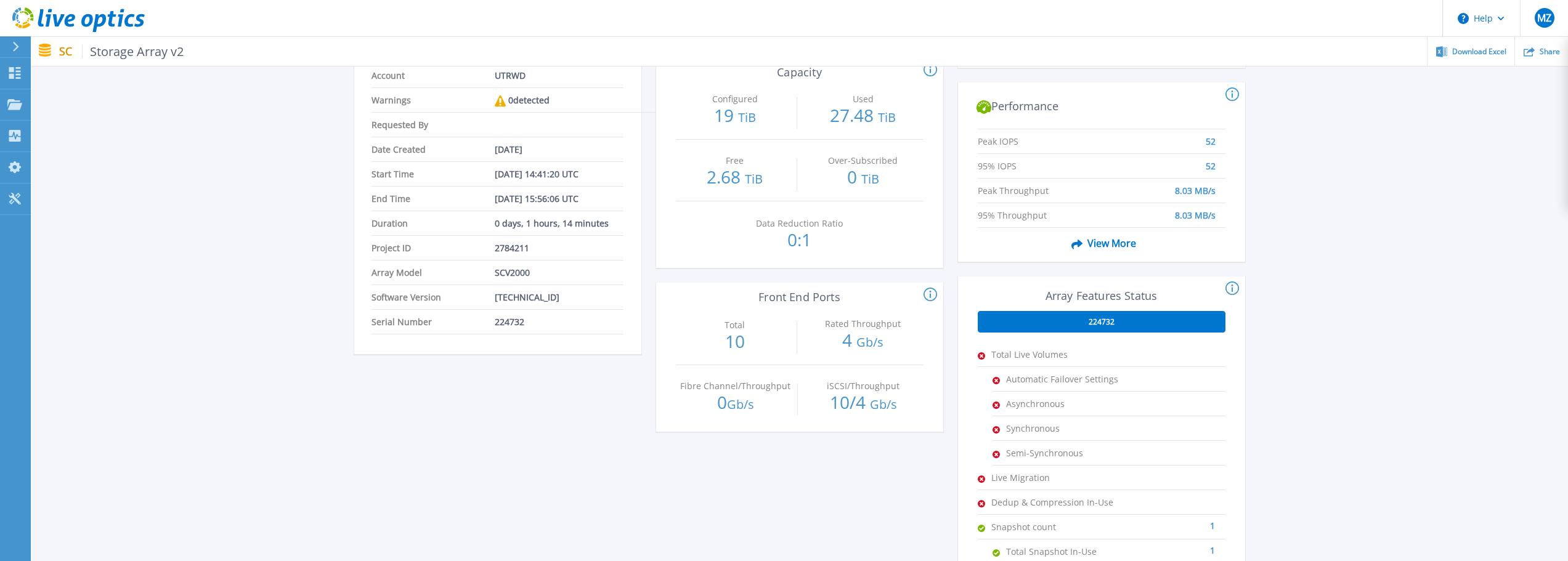
scroll to position [123, 0]
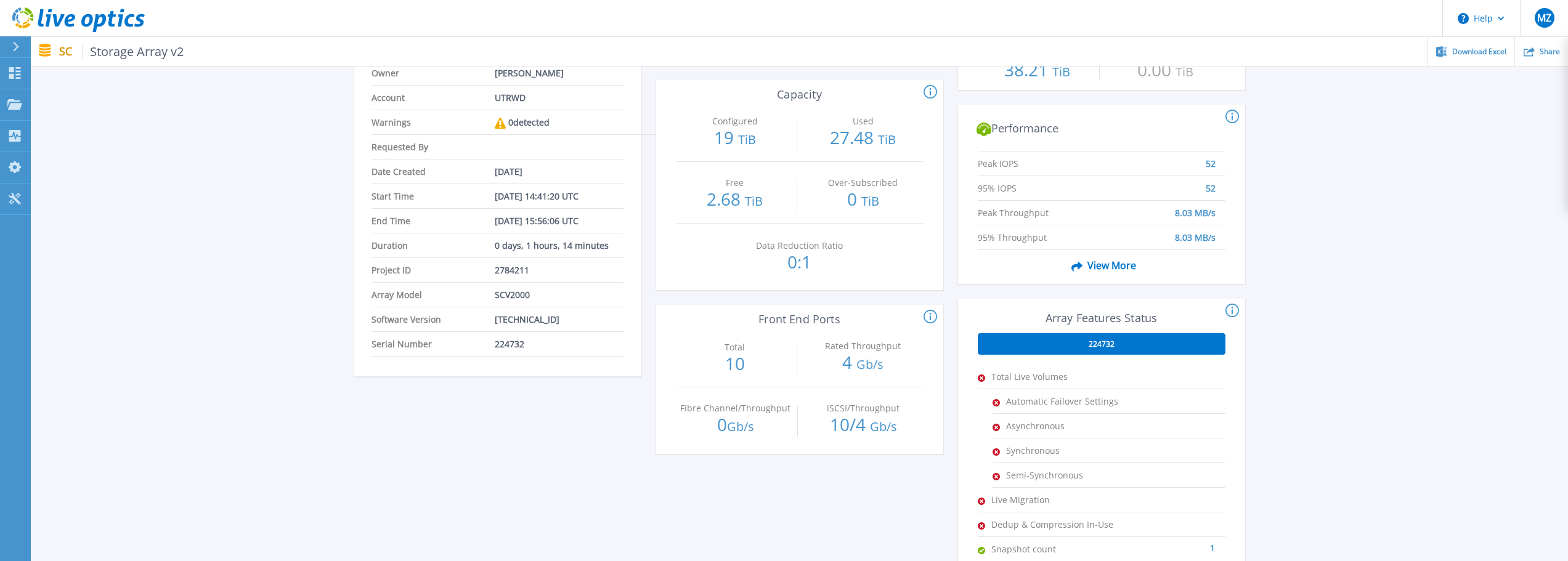
click at [508, 345] on span "224732" at bounding box center [509, 344] width 30 height 24
copy span "224732"
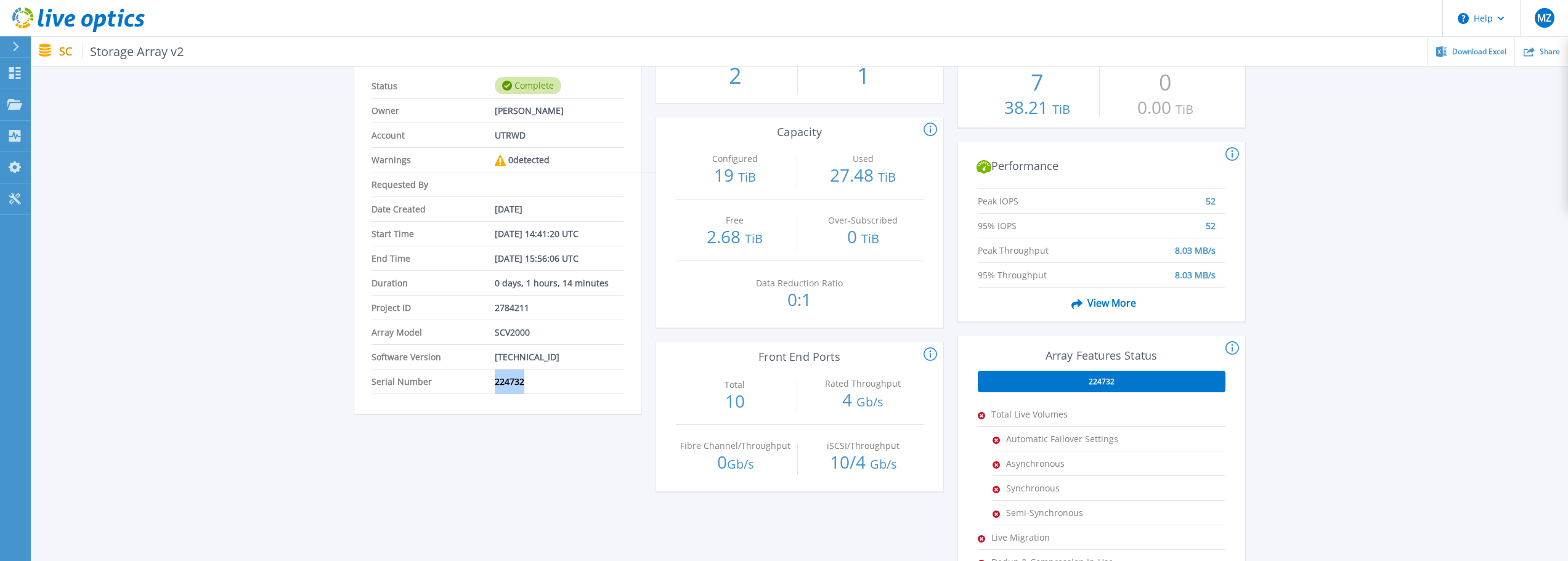
scroll to position [0, 0]
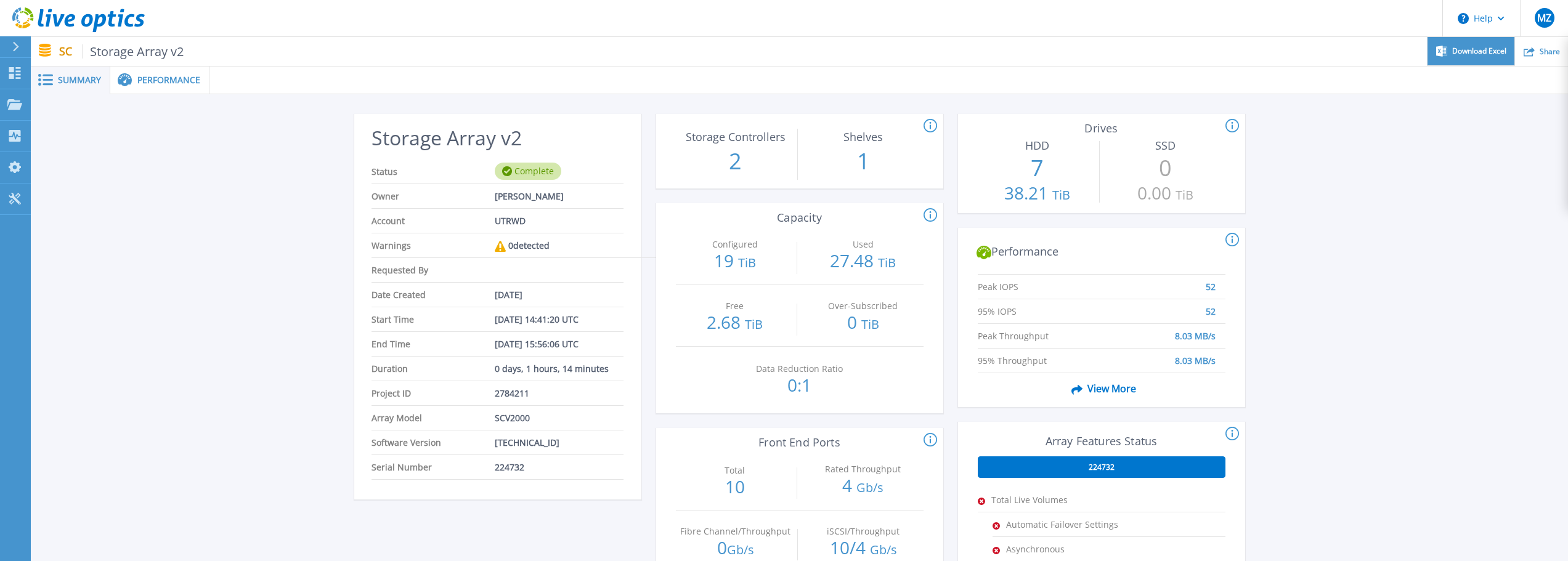
click at [1464, 38] on div "Download Excel" at bounding box center [1471, 52] width 87 height 29
click at [153, 81] on span "Performance" at bounding box center [169, 80] width 63 height 9
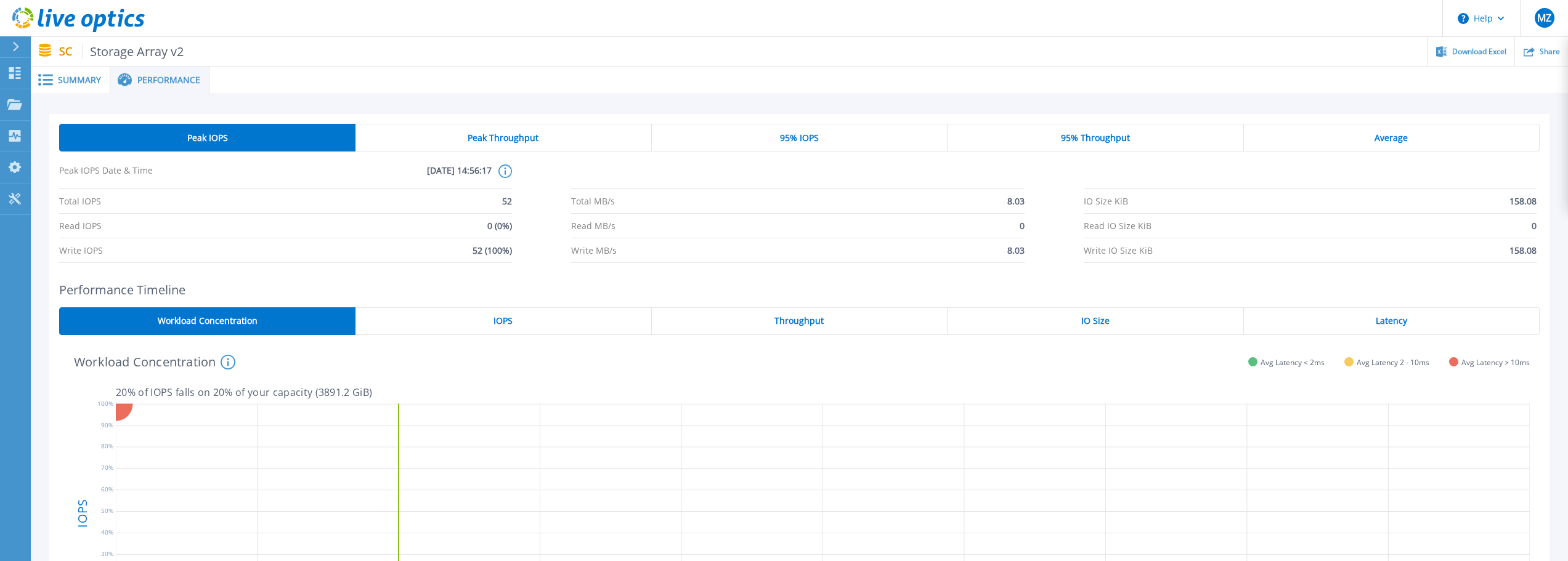
click at [13, 50] on icon at bounding box center [16, 47] width 7 height 10
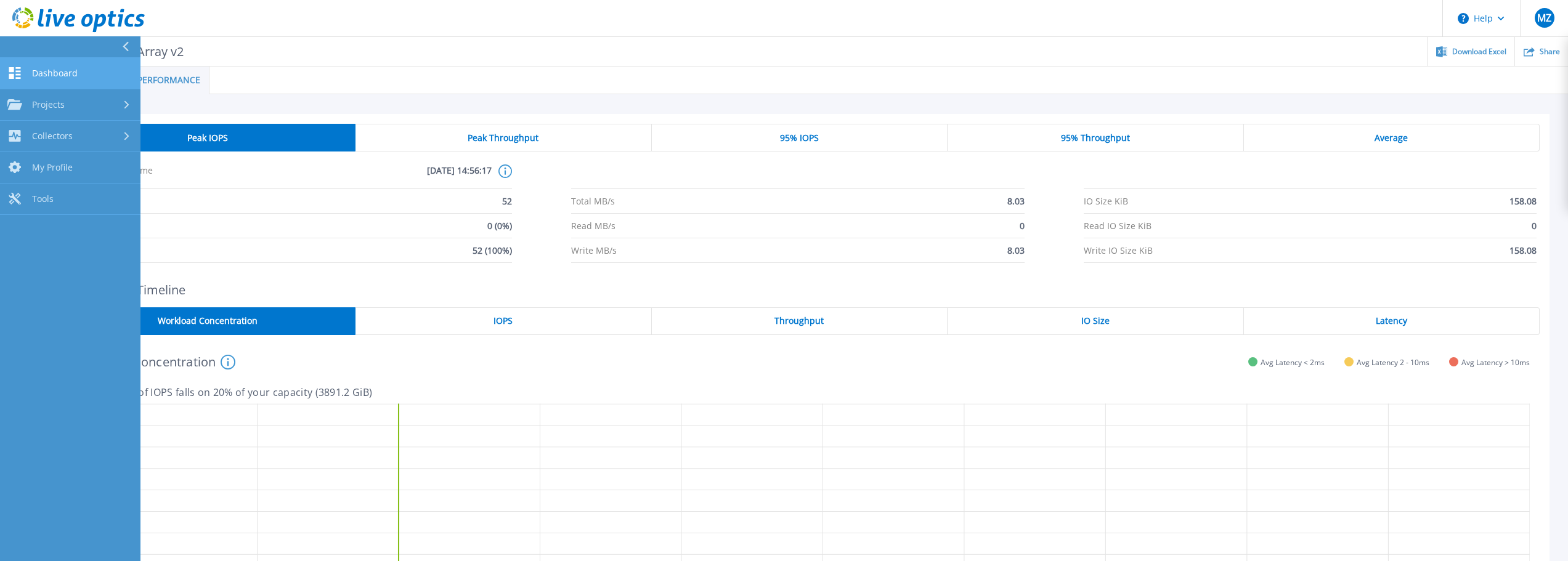
click at [39, 77] on span "Dashboard" at bounding box center [55, 73] width 45 height 11
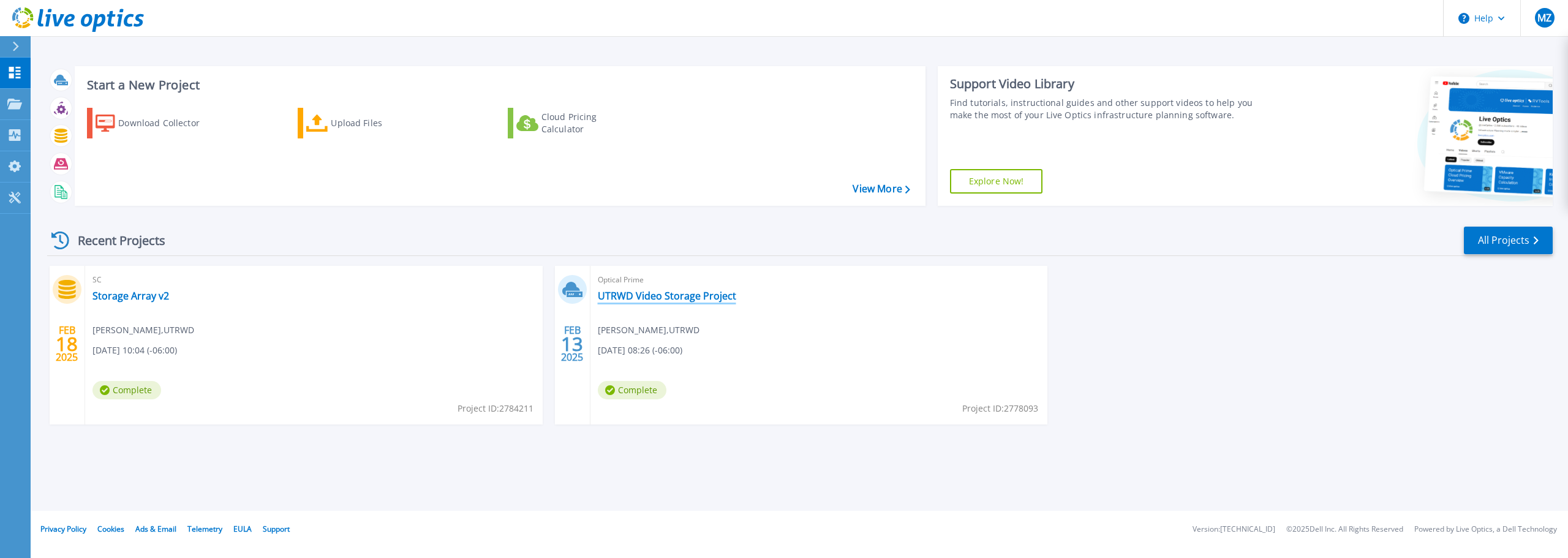
click at [688, 299] on link "UTRWD Video Storage Project" at bounding box center [667, 296] width 139 height 13
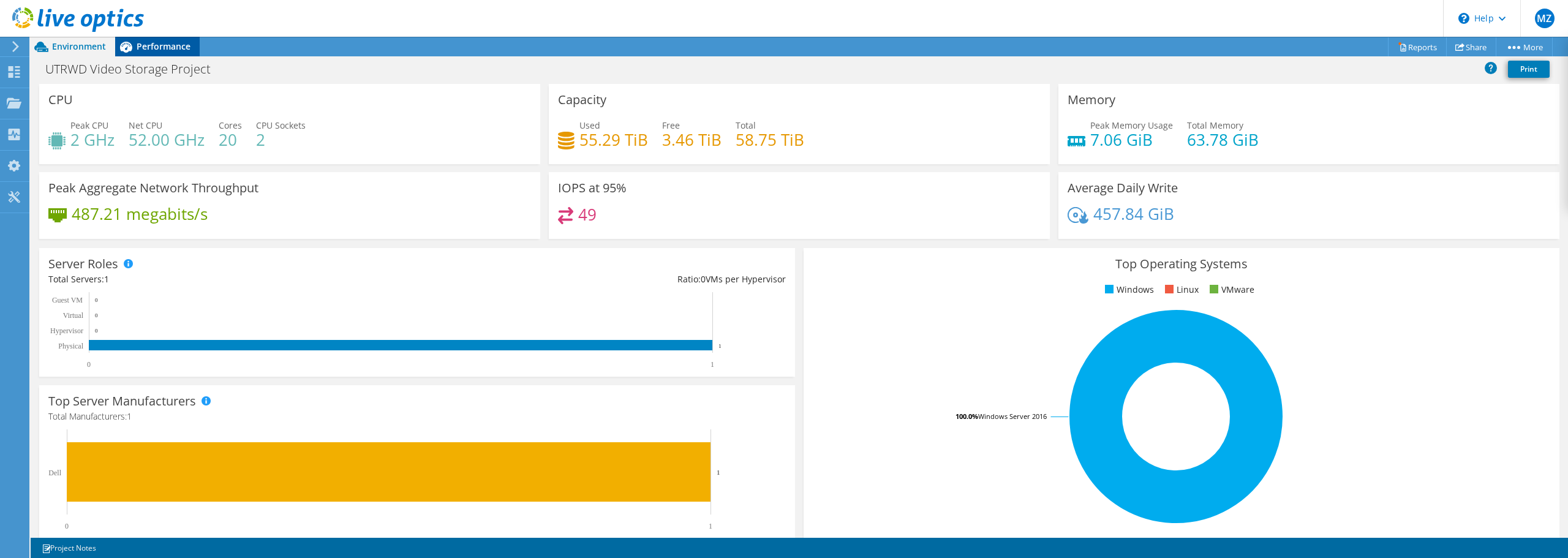
click at [182, 54] on div "Performance" at bounding box center [157, 46] width 85 height 19
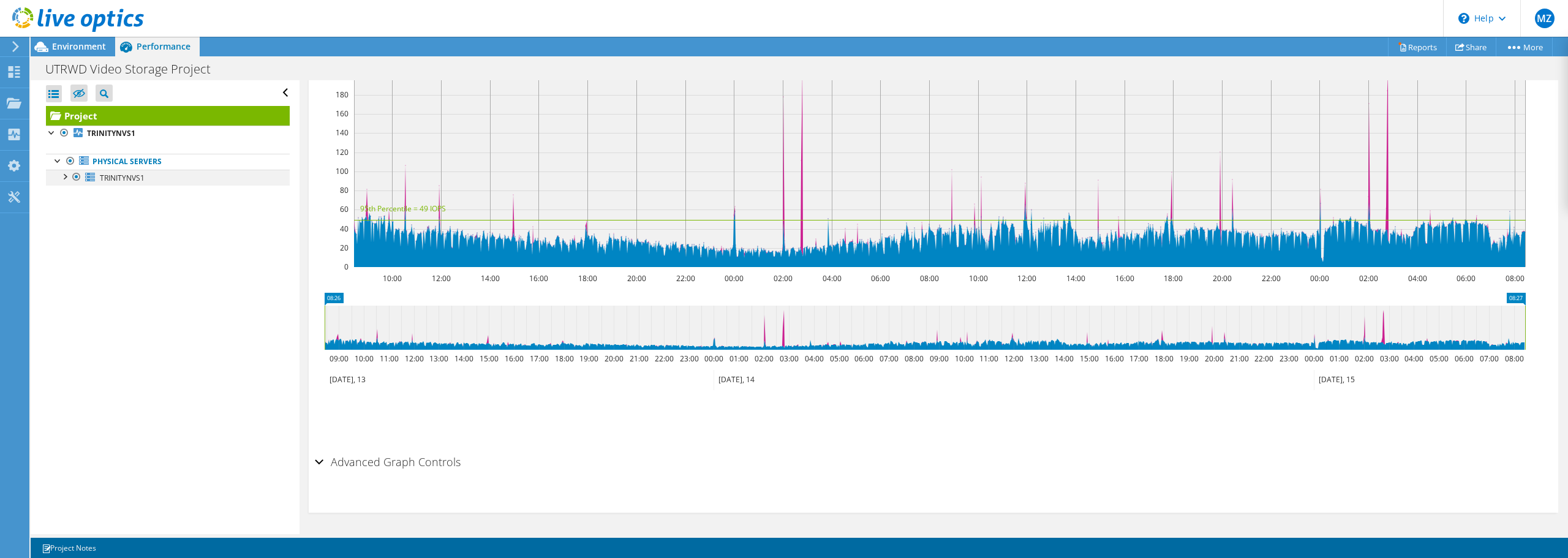
click at [70, 174] on div at bounding box center [65, 176] width 13 height 13
click at [122, 260] on link "Network Interfaces" at bounding box center [168, 257] width 244 height 16
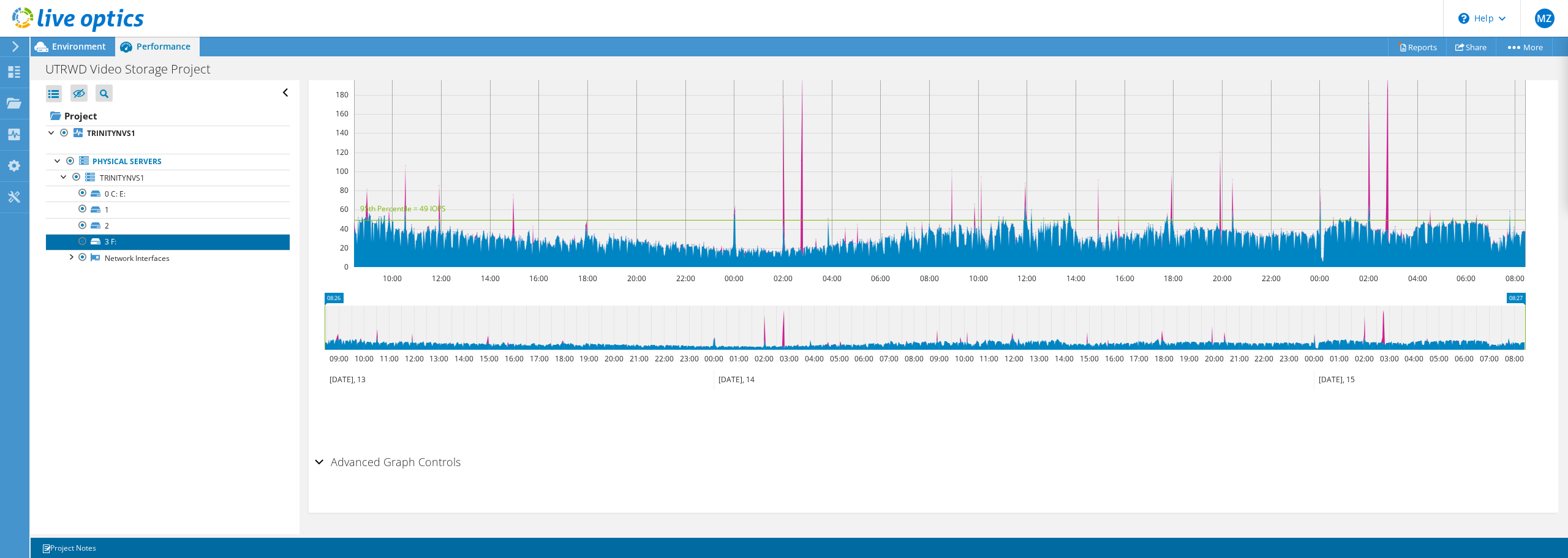
click at [107, 242] on link "3 F:" at bounding box center [168, 242] width 244 height 16
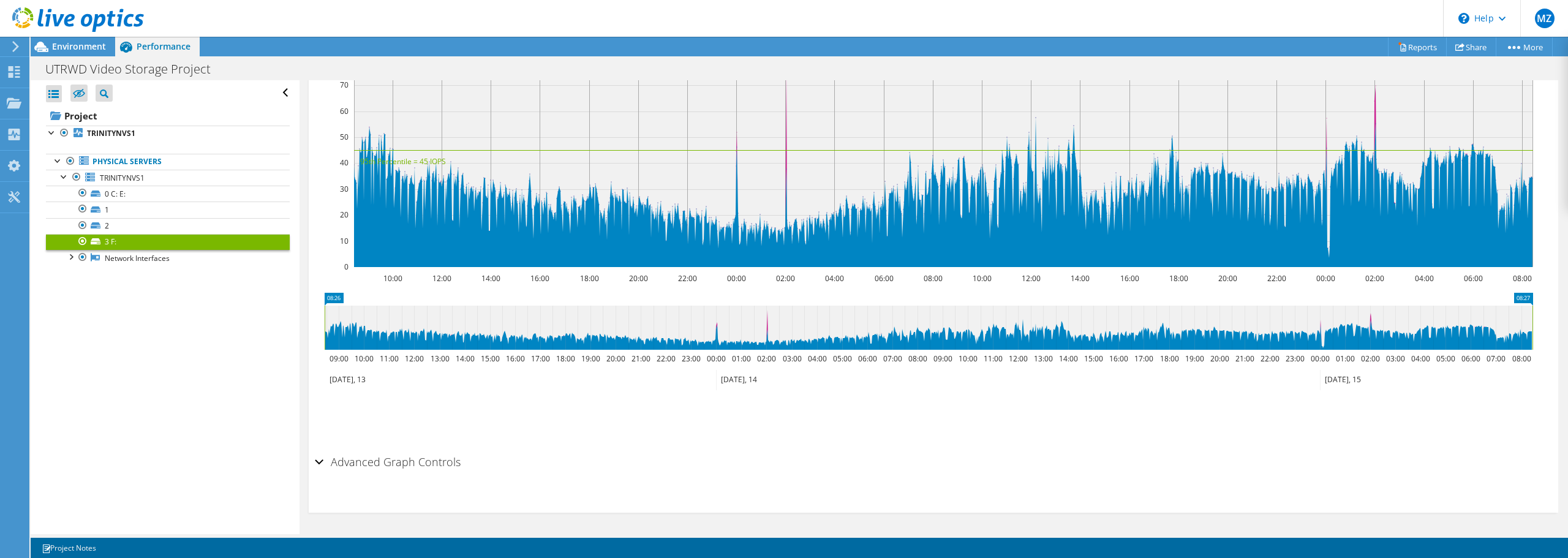
scroll to position [289, 0]
click at [135, 221] on link "2" at bounding box center [168, 225] width 244 height 16
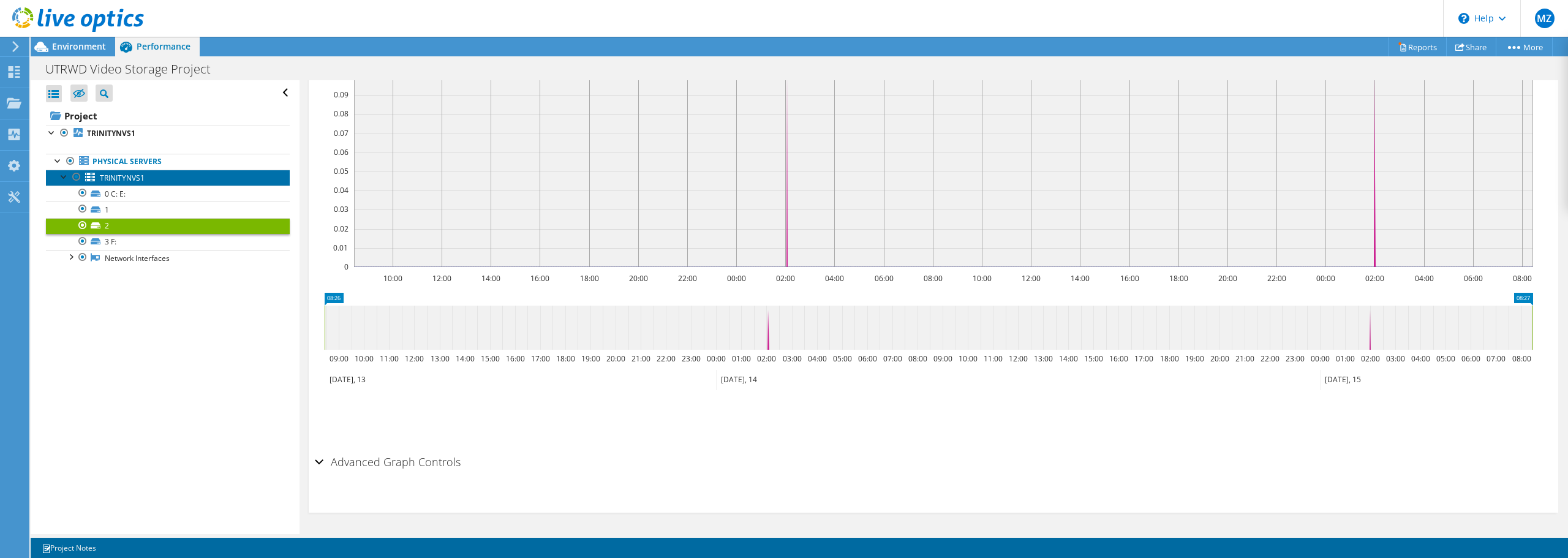
click at [126, 179] on span "TRINITYNVS1" at bounding box center [122, 178] width 45 height 11
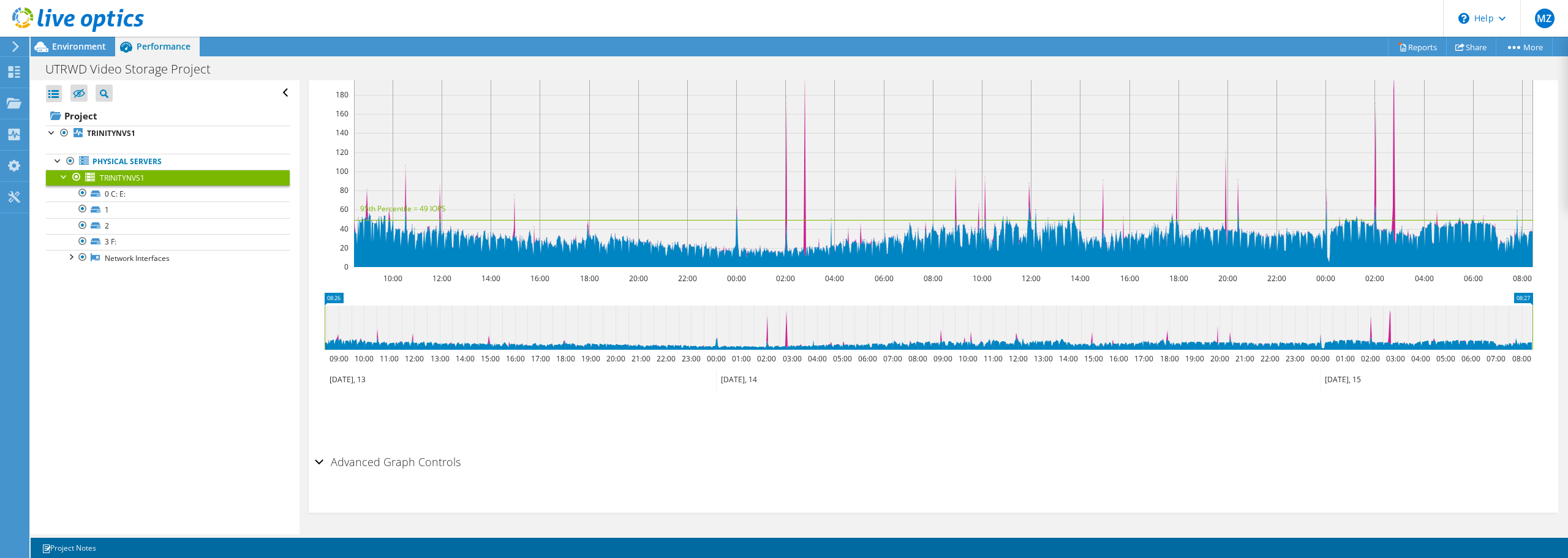
scroll to position [267, 0]
click at [102, 204] on link "1" at bounding box center [168, 209] width 244 height 16
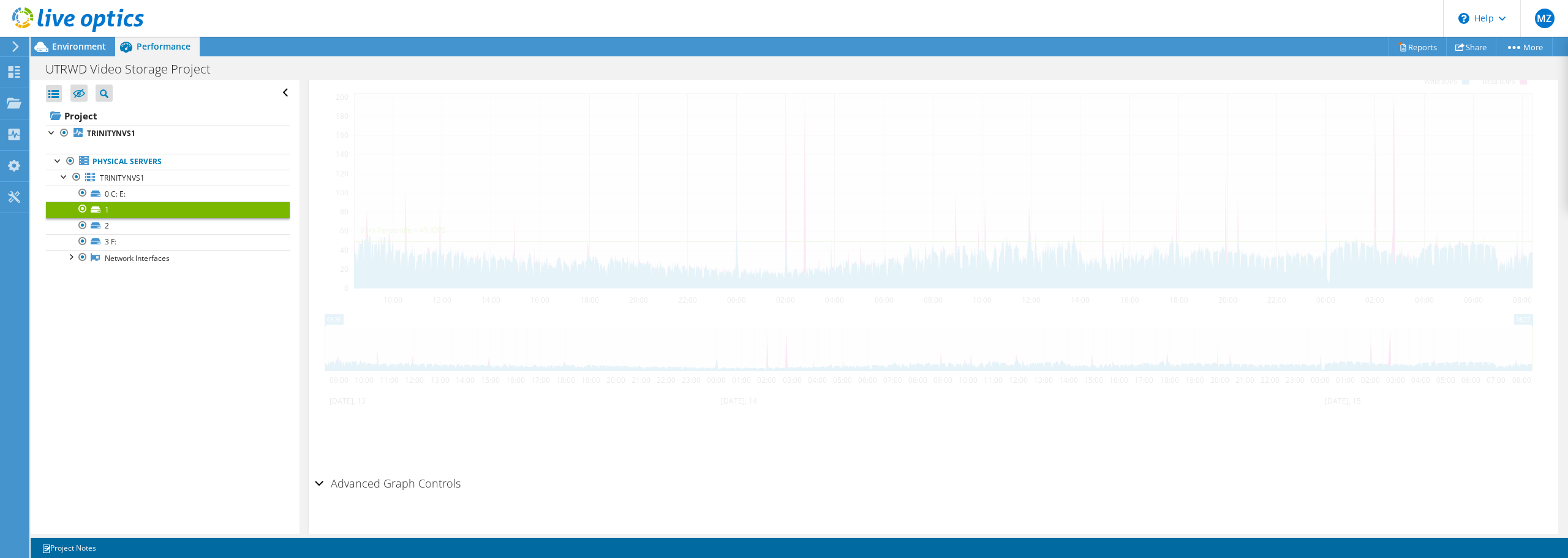
scroll to position [289, 0]
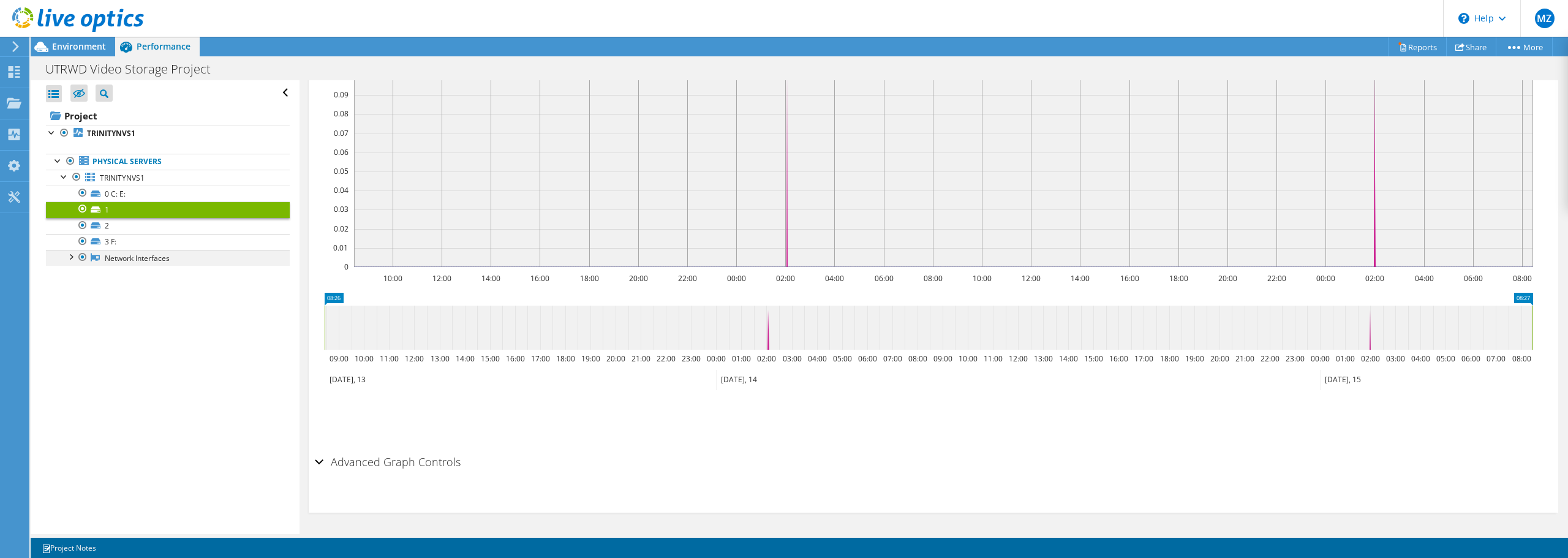
click at [70, 257] on div at bounding box center [70, 256] width 13 height 13
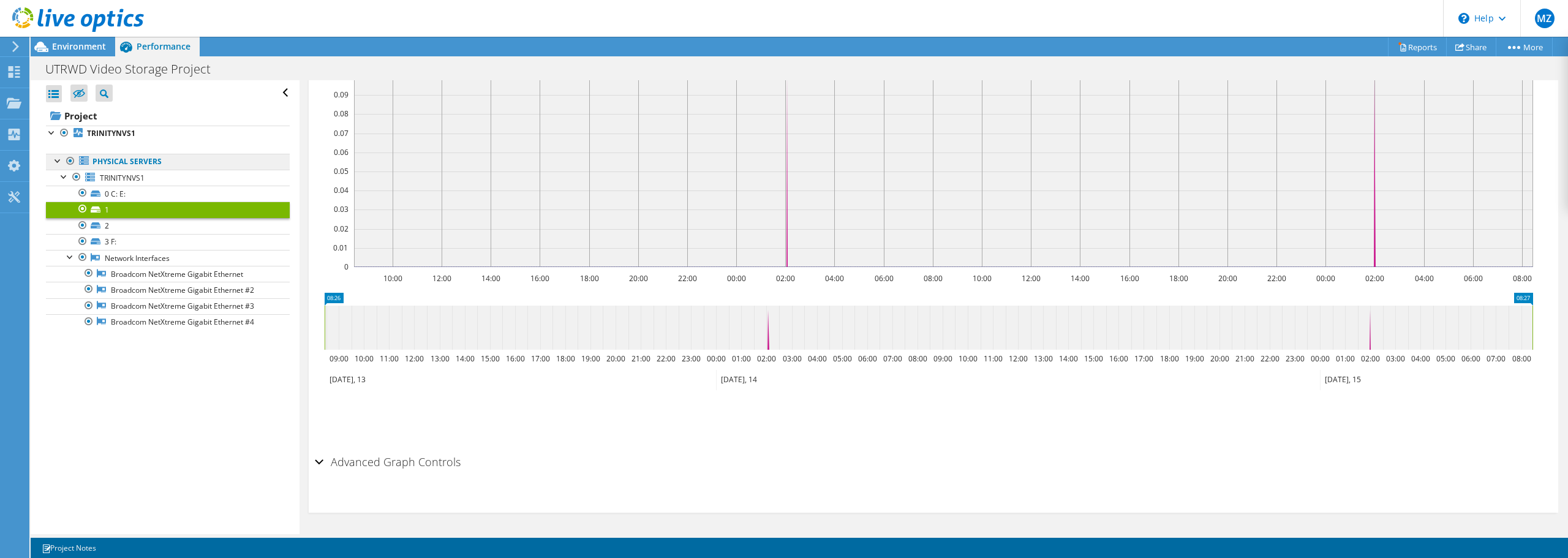
click at [126, 161] on link "Physical Servers" at bounding box center [168, 161] width 244 height 16
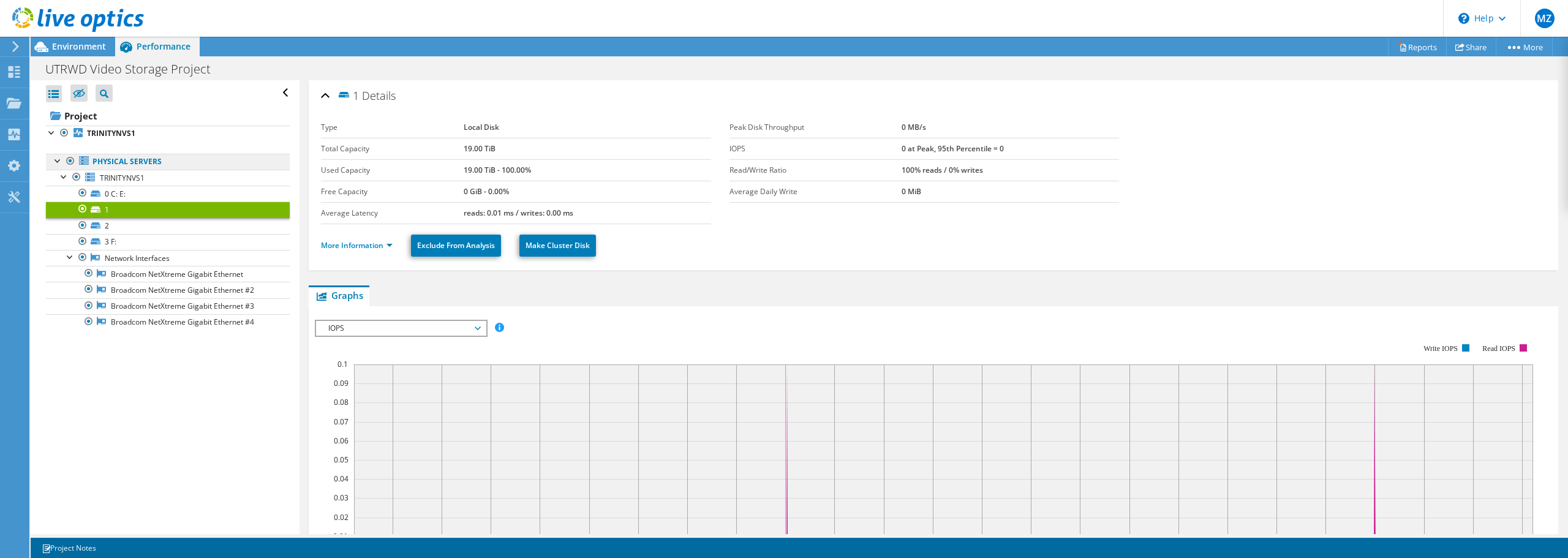
click at [134, 165] on link "Physical Servers" at bounding box center [168, 161] width 244 height 16
click at [137, 127] on link "TRINITYNVS1" at bounding box center [168, 133] width 244 height 16
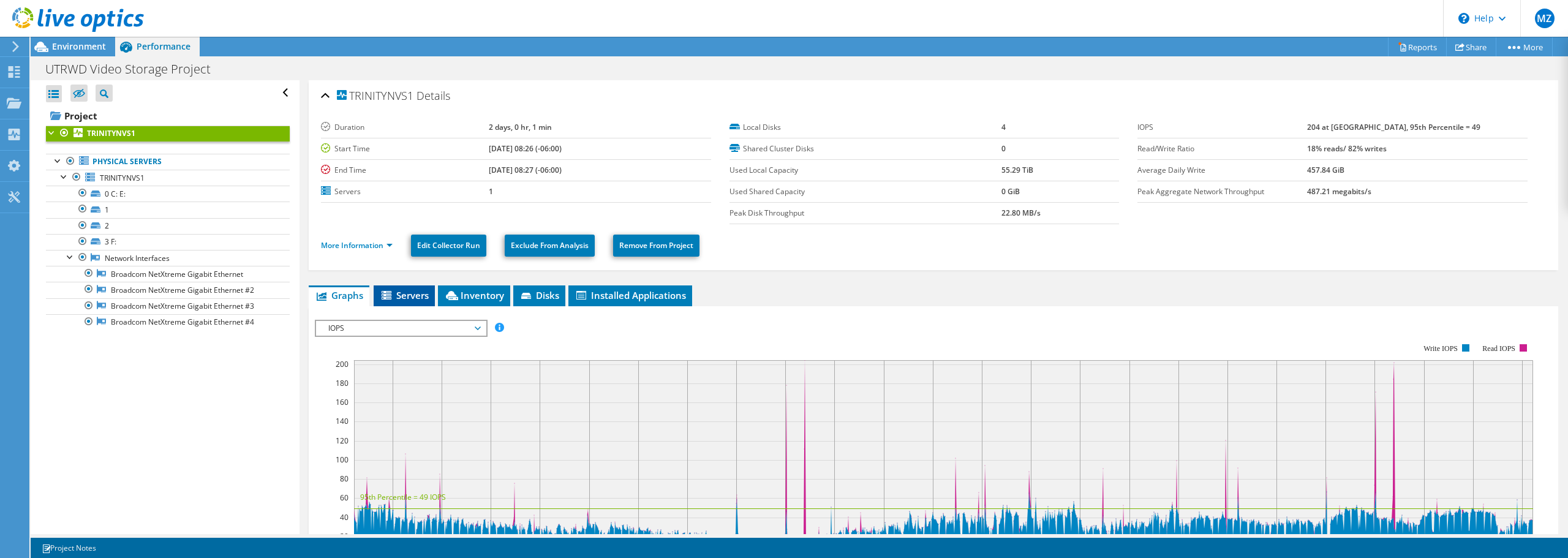
click at [411, 304] on li "Servers" at bounding box center [404, 296] width 62 height 21
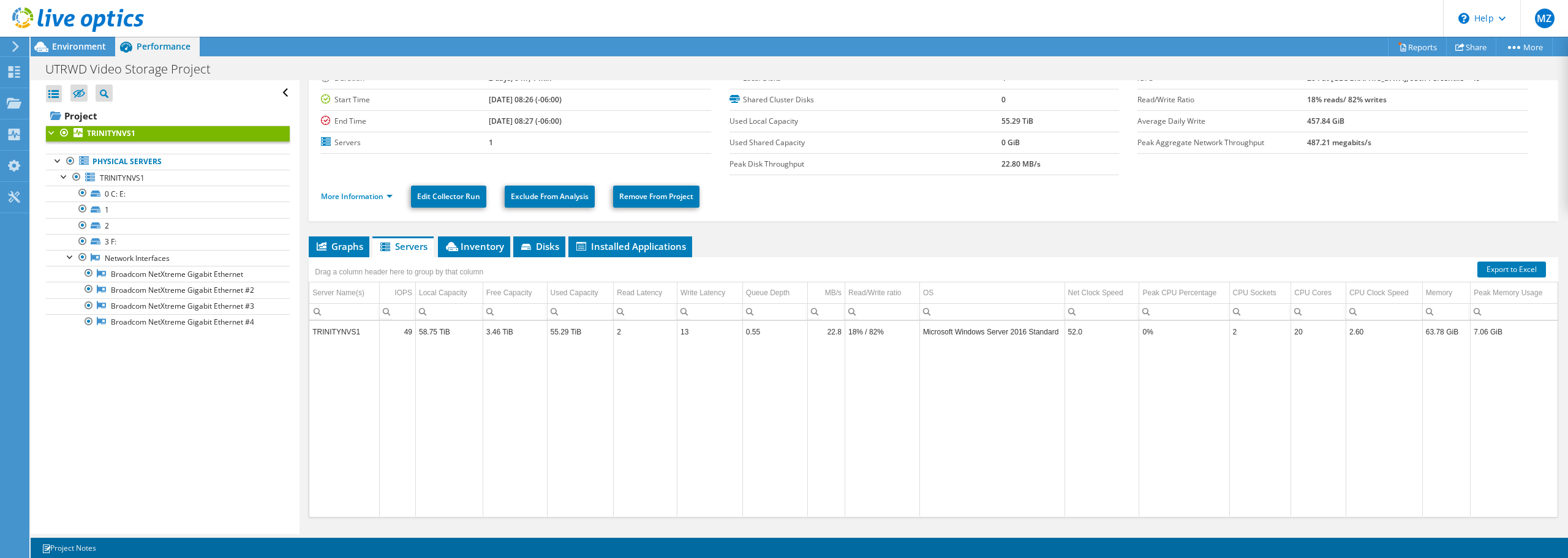
scroll to position [79, 0]
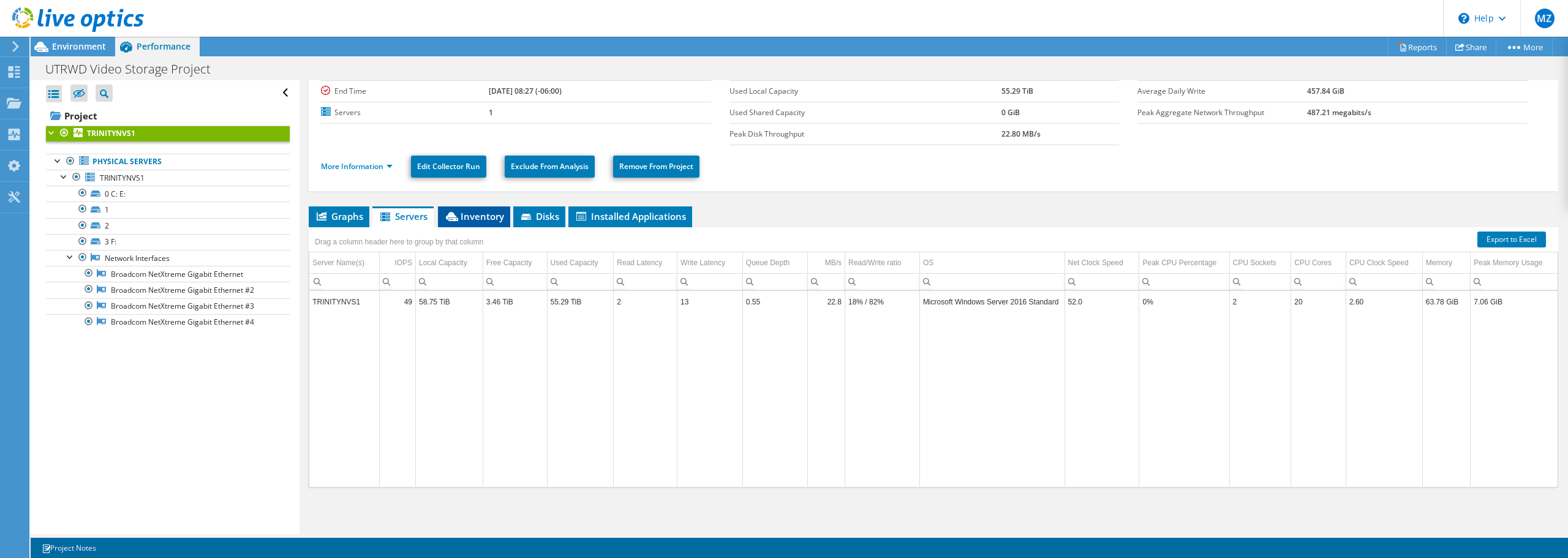
click at [470, 222] on li "Inventory" at bounding box center [474, 217] width 72 height 21
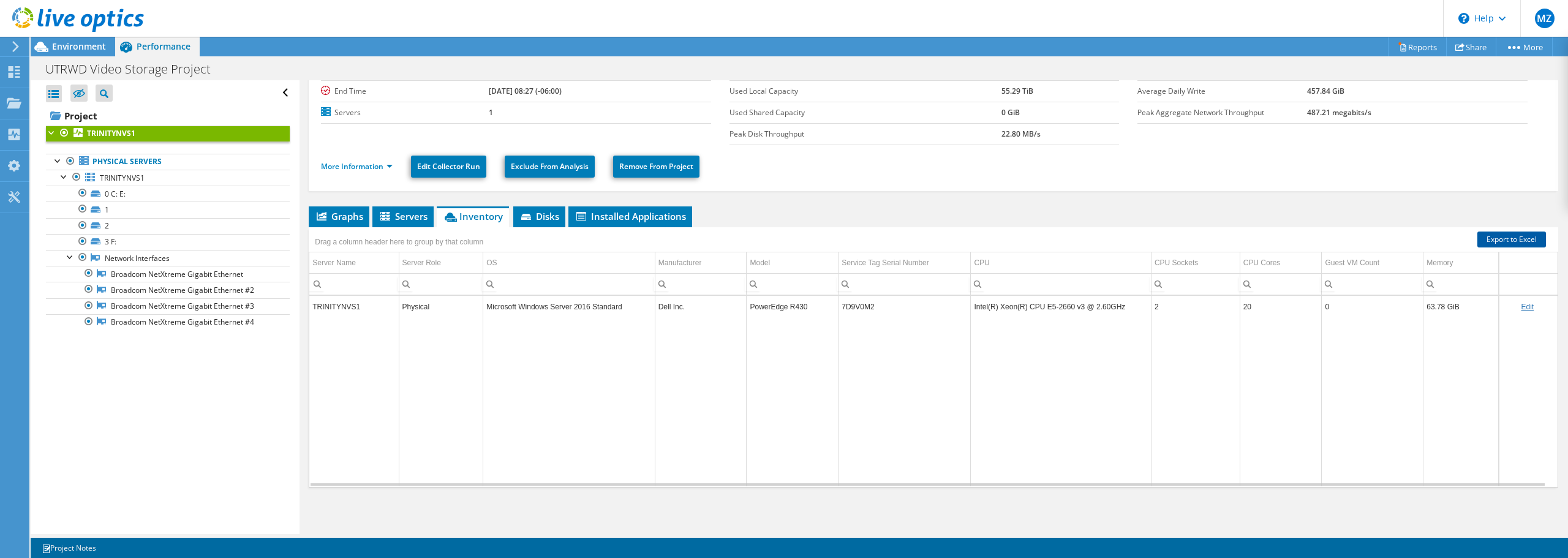
click at [1517, 239] on link "Export to Excel" at bounding box center [1512, 239] width 68 height 16
click at [525, 214] on icon at bounding box center [527, 218] width 13 height 8
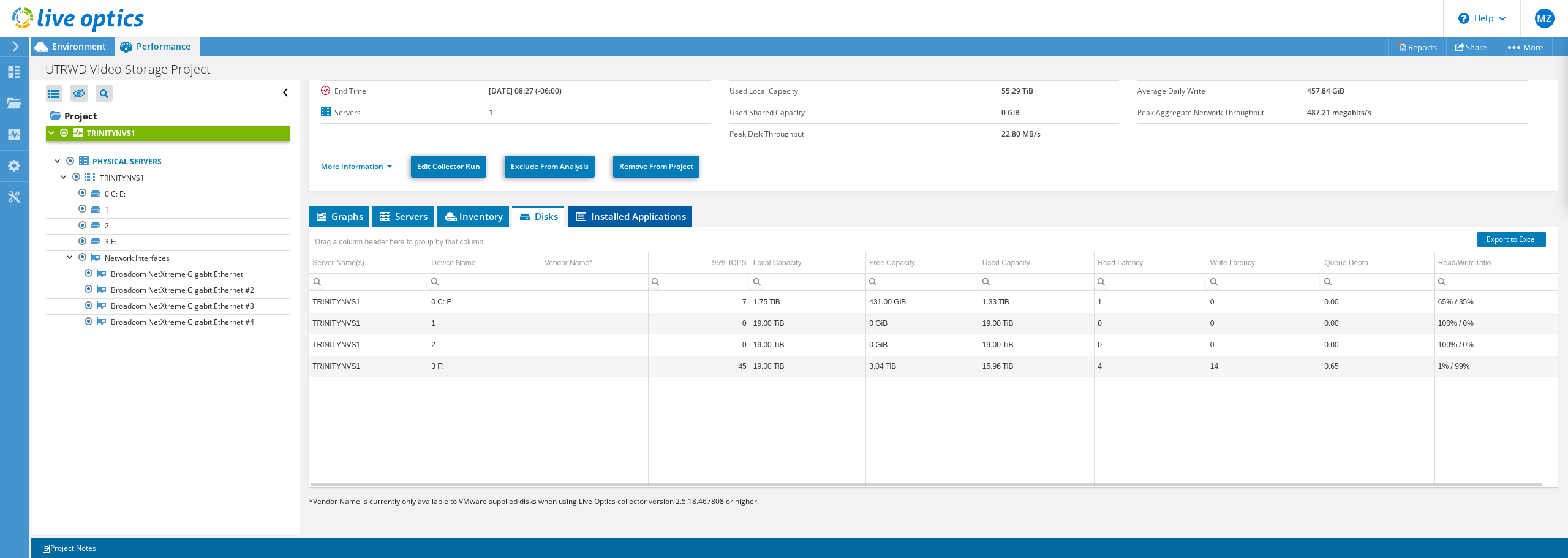
click at [616, 216] on span "Installed Applications" at bounding box center [630, 217] width 112 height 13
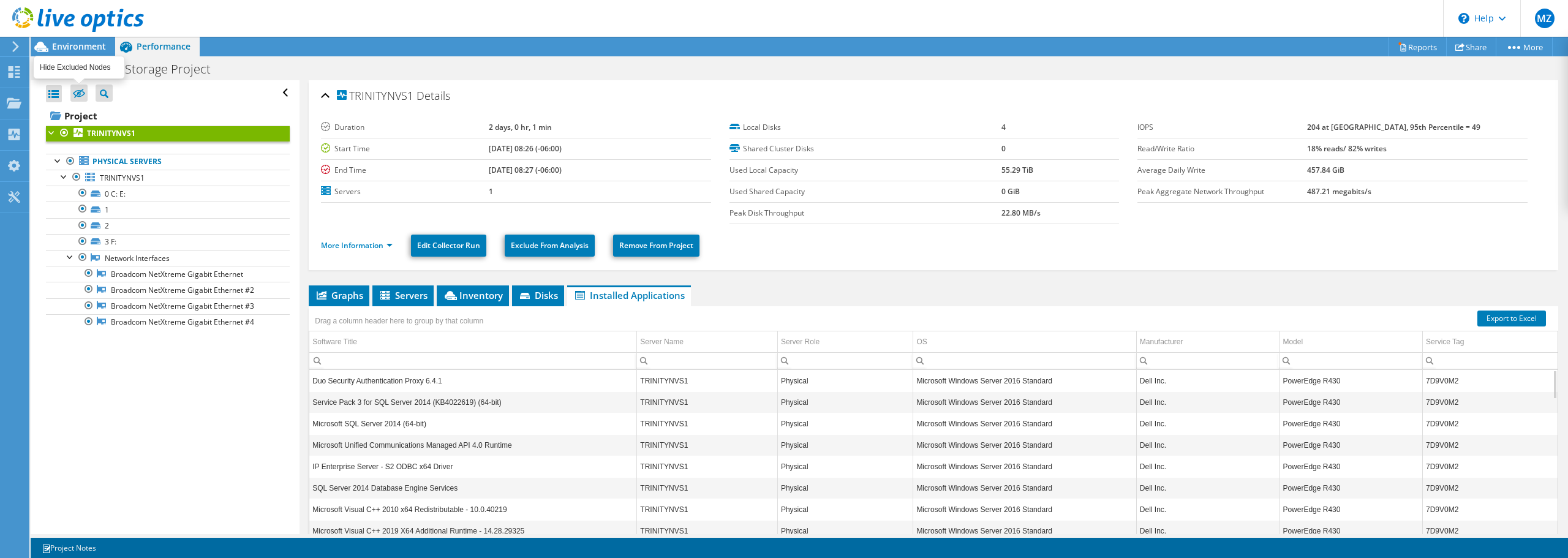
click at [79, 95] on icon at bounding box center [79, 94] width 13 height 9
click at [0, 0] on input "checkbox" at bounding box center [0, 0] width 0 height 0
click at [79, 95] on icon at bounding box center [79, 94] width 13 height 9
click at [0, 0] on input "checkbox" at bounding box center [0, 0] width 0 height 0
click at [110, 178] on span "TRINITYNVS1" at bounding box center [122, 178] width 45 height 11
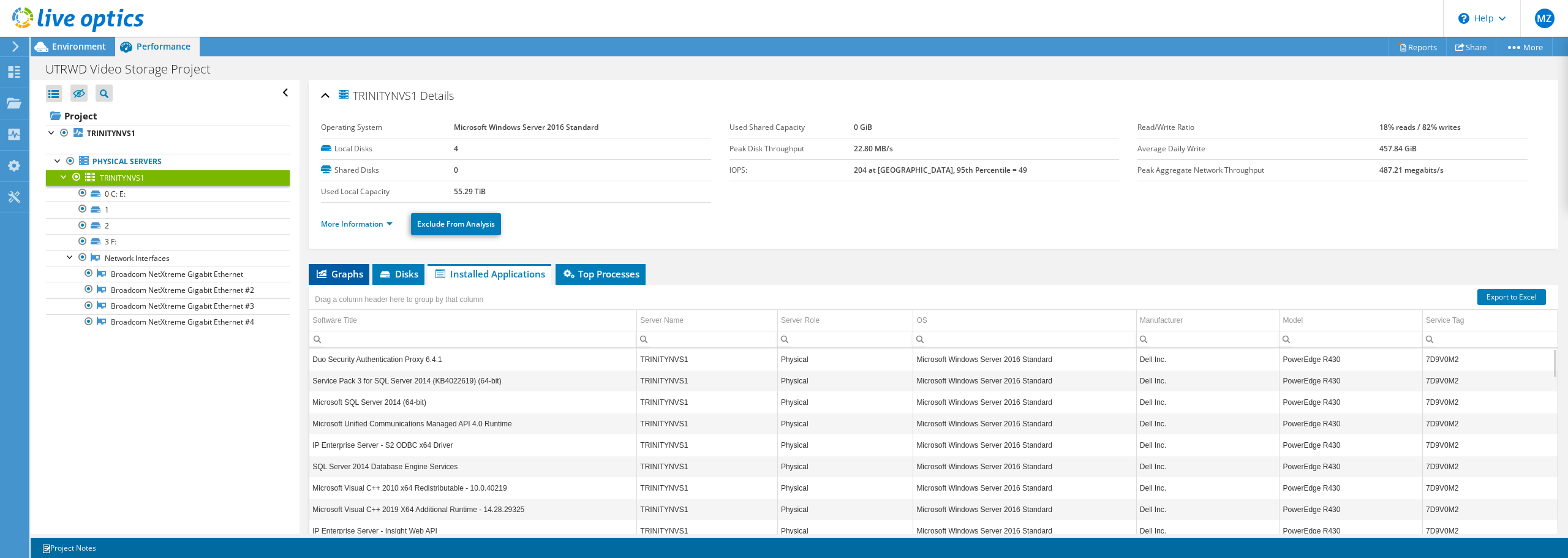
click at [338, 272] on span "Graphs" at bounding box center [339, 274] width 48 height 13
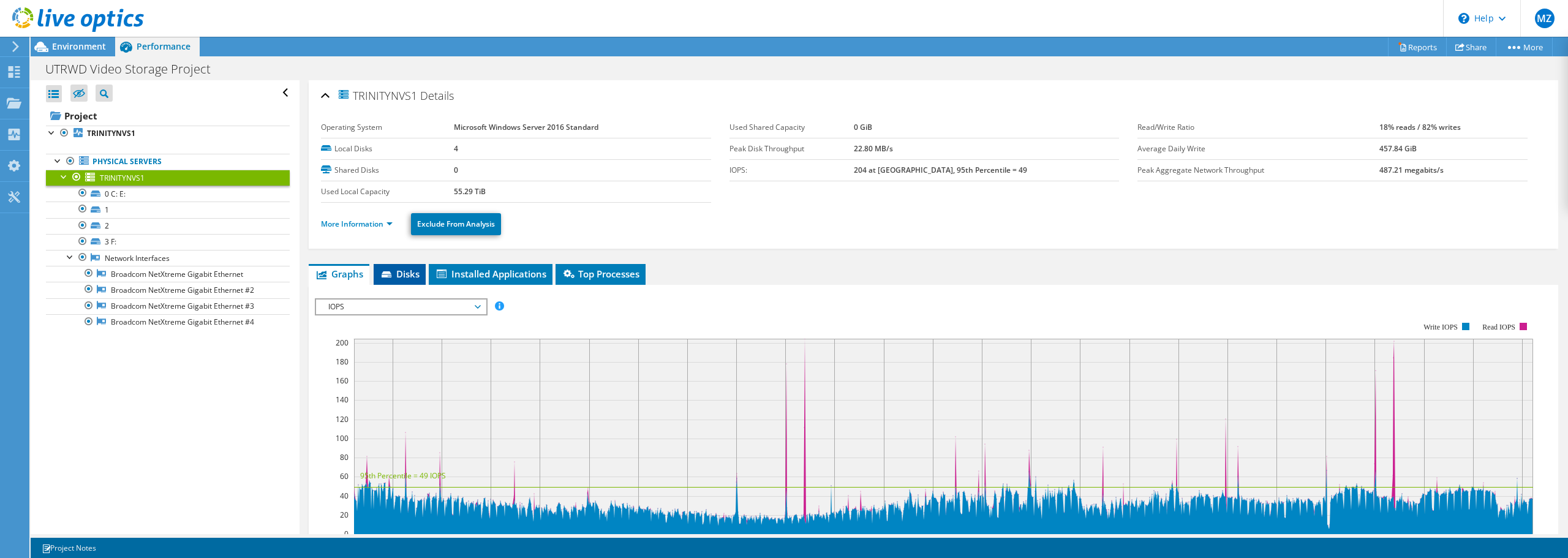
click at [392, 276] on icon at bounding box center [388, 275] width 13 height 8
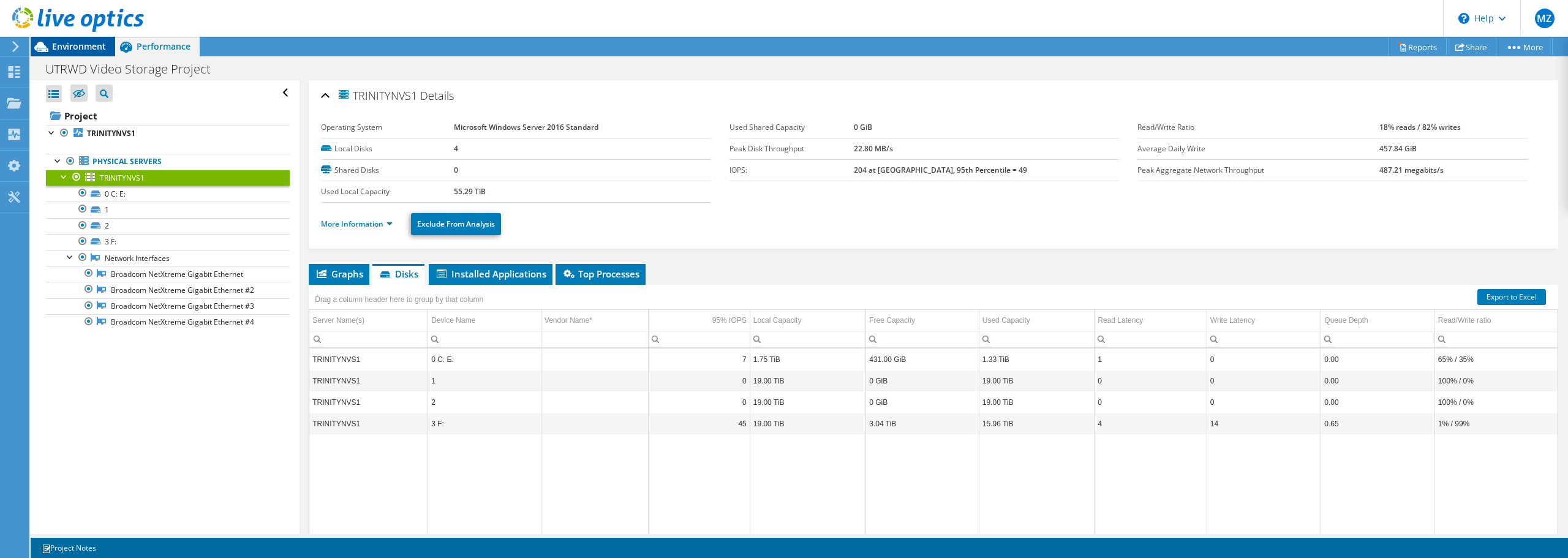
click at [95, 51] on span "Environment" at bounding box center [79, 46] width 54 height 12
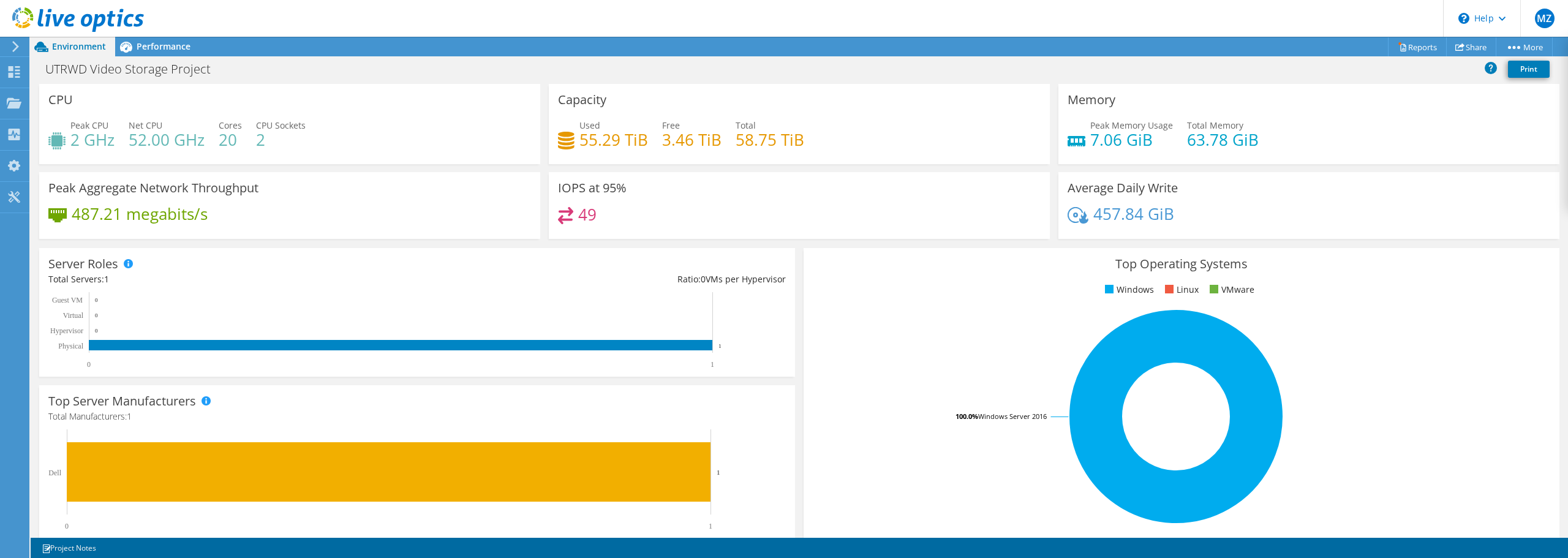
click at [15, 46] on icon at bounding box center [16, 46] width 9 height 11
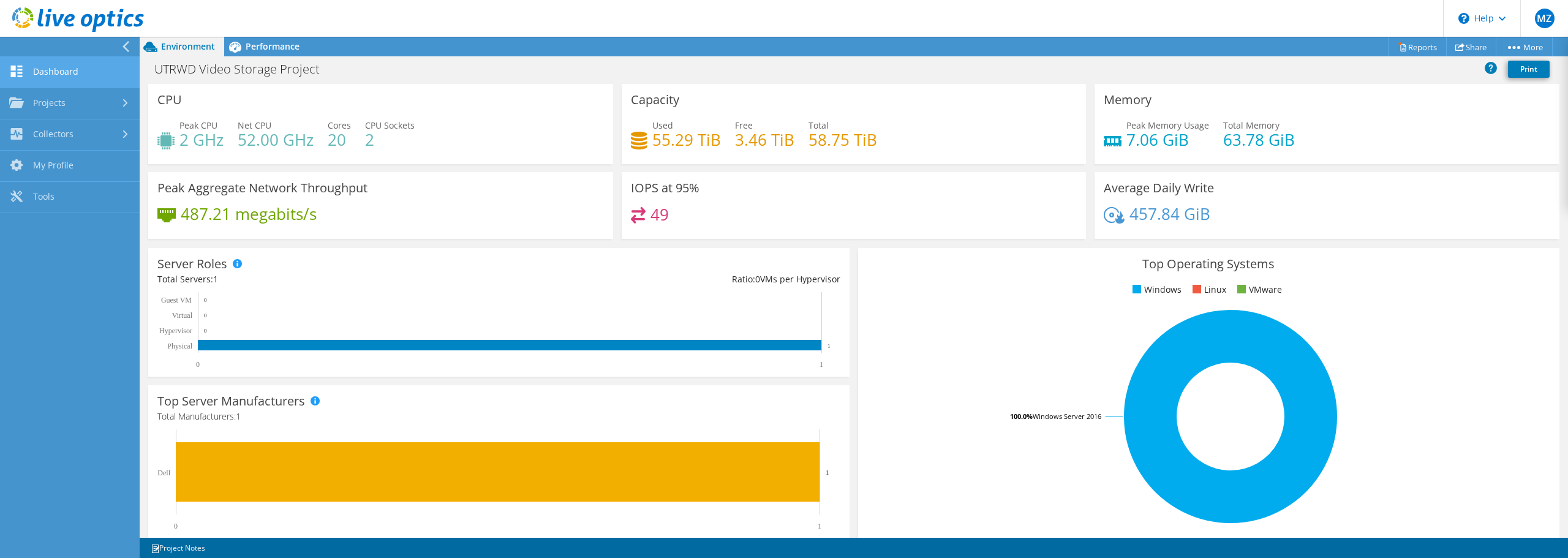
click at [33, 67] on link "Dashboard" at bounding box center [70, 73] width 140 height 31
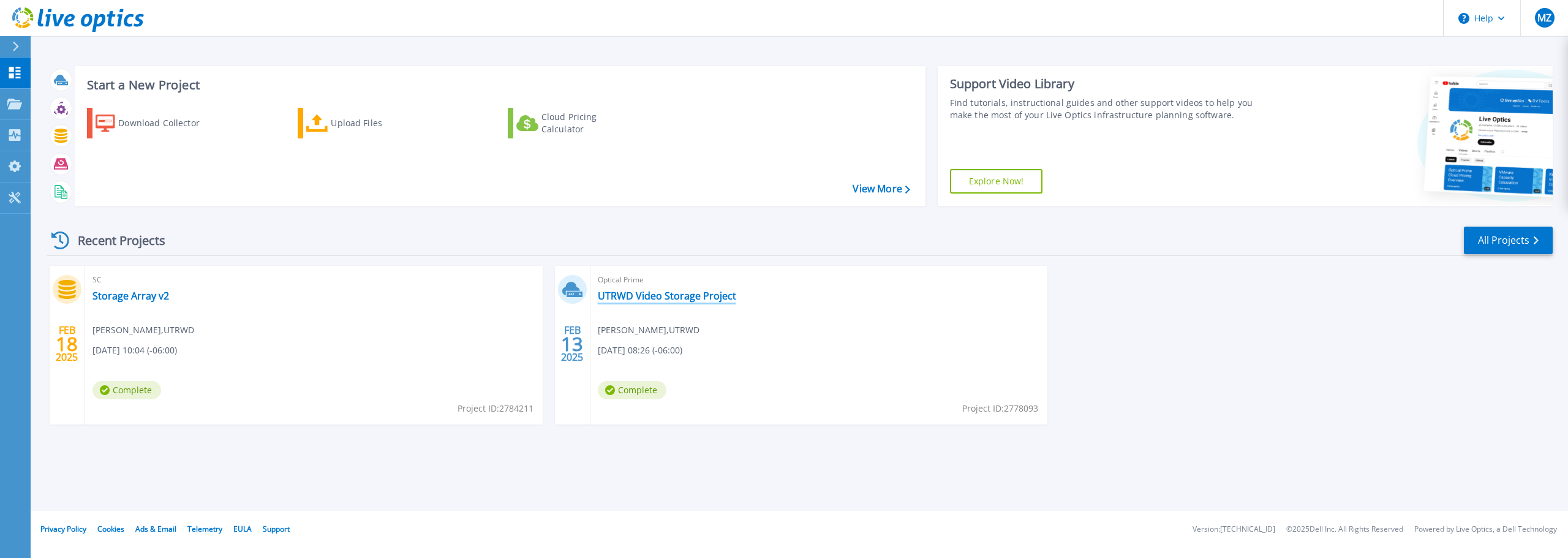
click at [704, 296] on link "UTRWD Video Storage Project" at bounding box center [667, 296] width 139 height 13
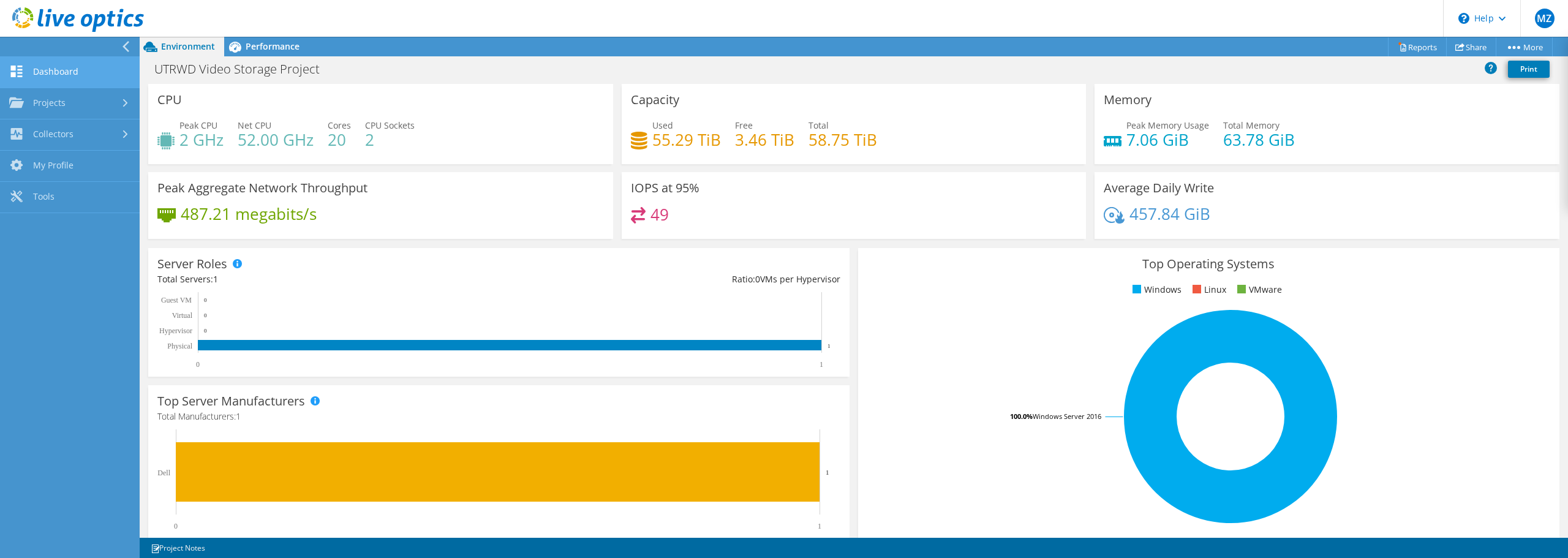
click at [41, 70] on link "Dashboard" at bounding box center [70, 73] width 140 height 31
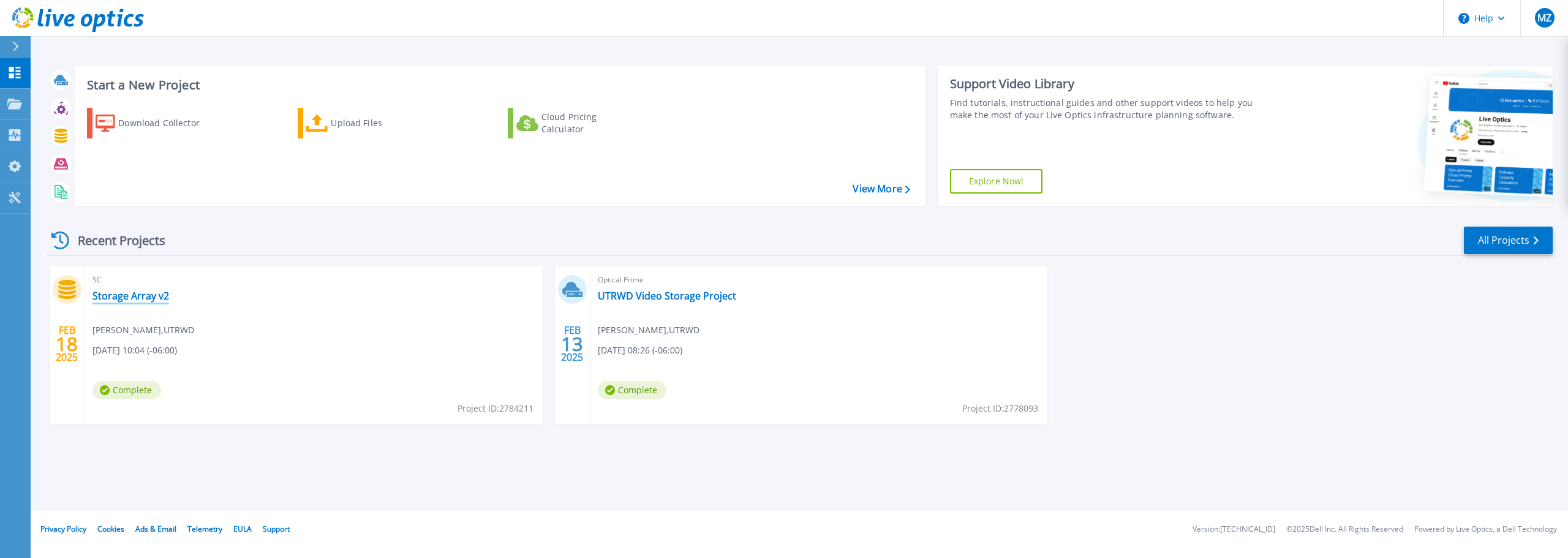
click at [139, 296] on link "Storage Array v2" at bounding box center [131, 296] width 77 height 13
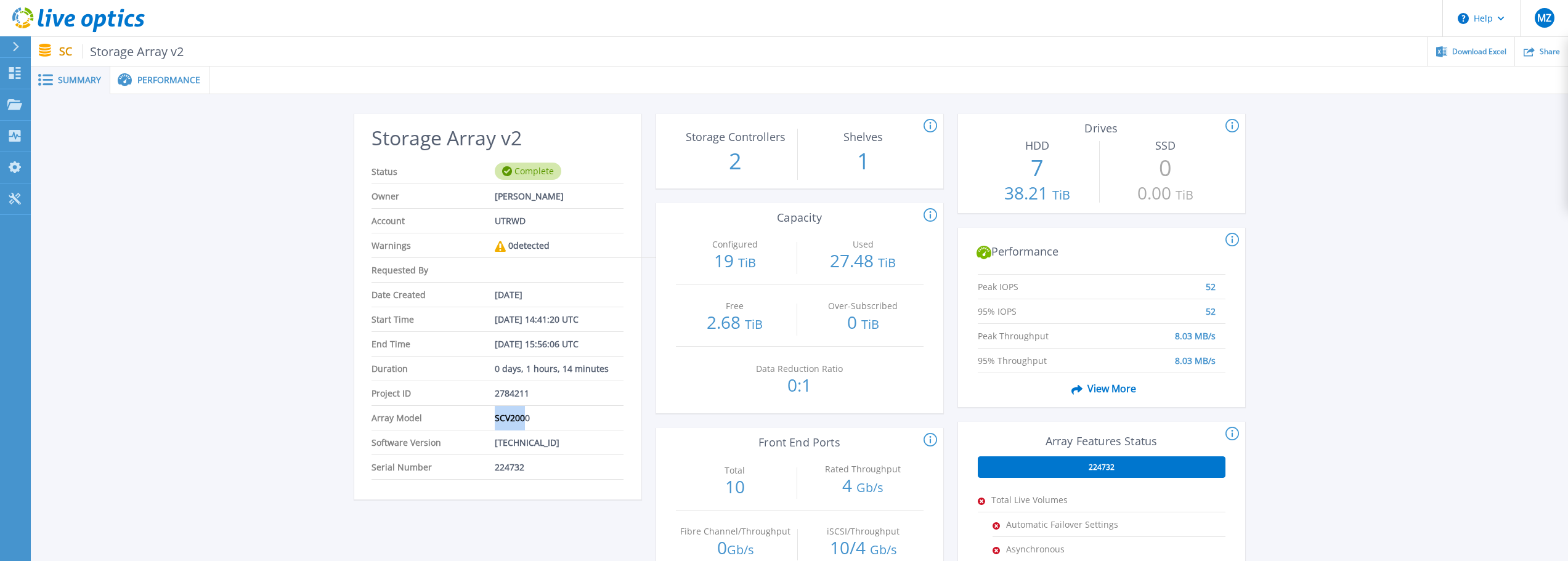
drag, startPoint x: 497, startPoint y: 419, endPoint x: 527, endPoint y: 422, distance: 30.1
click at [527, 422] on span "SCV2000" at bounding box center [513, 418] width 35 height 24
